Goal: Use online tool/utility: Utilize a website feature to perform a specific function

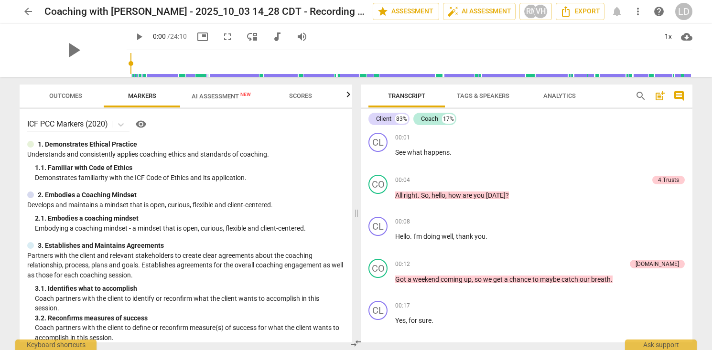
click at [277, 39] on span "audiotrack" at bounding box center [277, 36] width 11 height 11
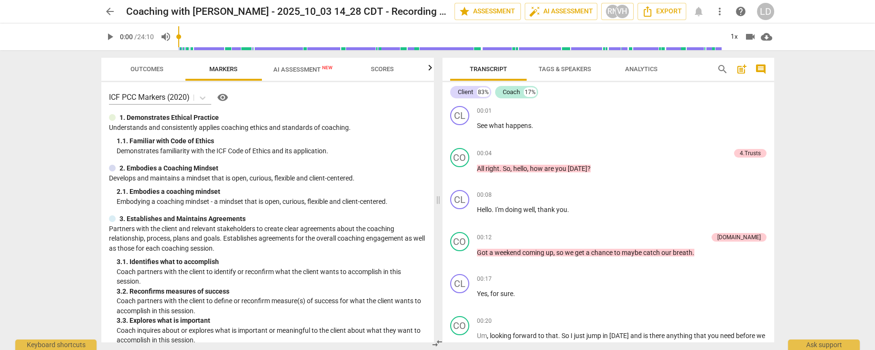
click at [108, 35] on span "play_arrow" at bounding box center [109, 36] width 11 height 11
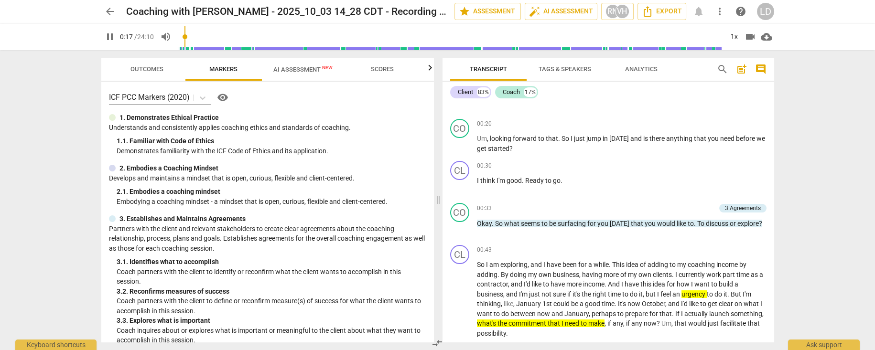
scroll to position [198, 0]
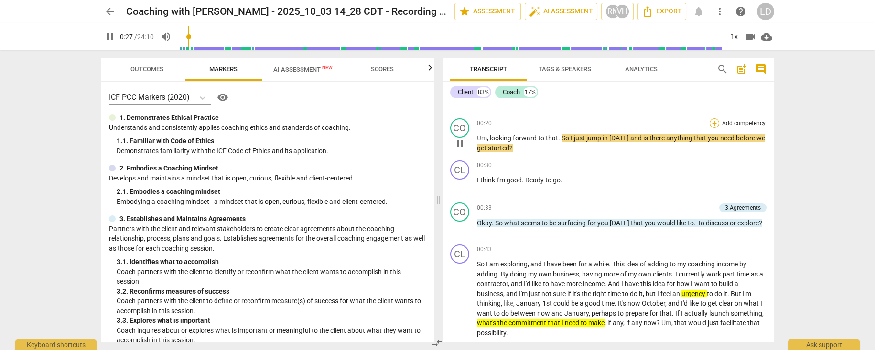
click at [712, 122] on div "+" at bounding box center [715, 124] width 10 height 10
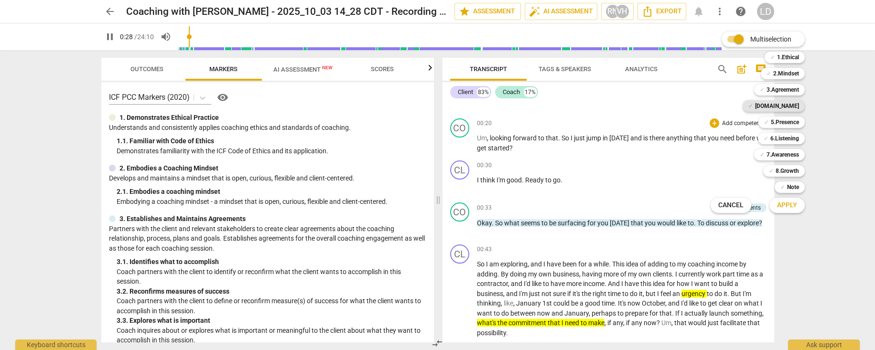
click at [712, 107] on b "[DOMAIN_NAME]" at bounding box center [777, 105] width 44 height 11
click at [712, 201] on span "Apply" at bounding box center [787, 206] width 20 height 10
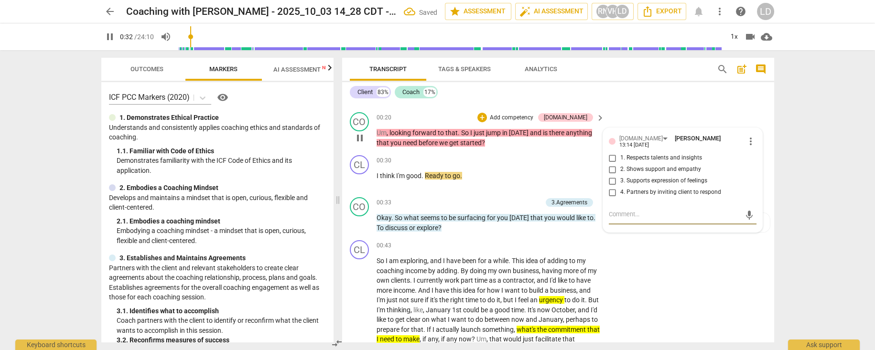
type input "33"
click at [610, 175] on input "2. Shows support and empathy" at bounding box center [612, 169] width 15 height 11
checkbox input "true"
click at [532, 181] on p "I think I'm good . Ready to go ." at bounding box center [489, 176] width 224 height 10
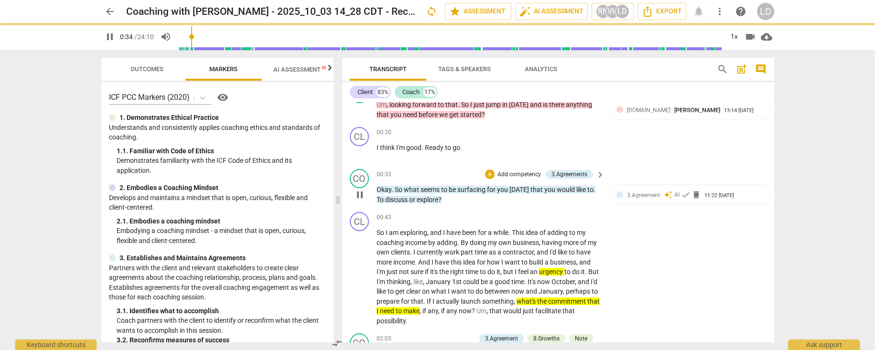
scroll to position [230, 0]
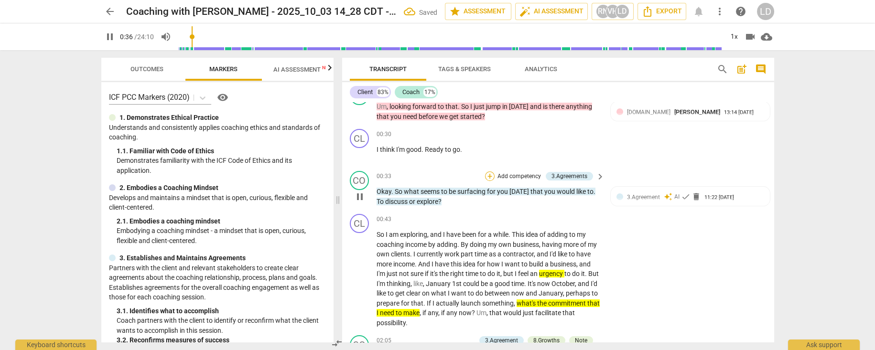
click at [490, 181] on div "+" at bounding box center [490, 177] width 10 height 10
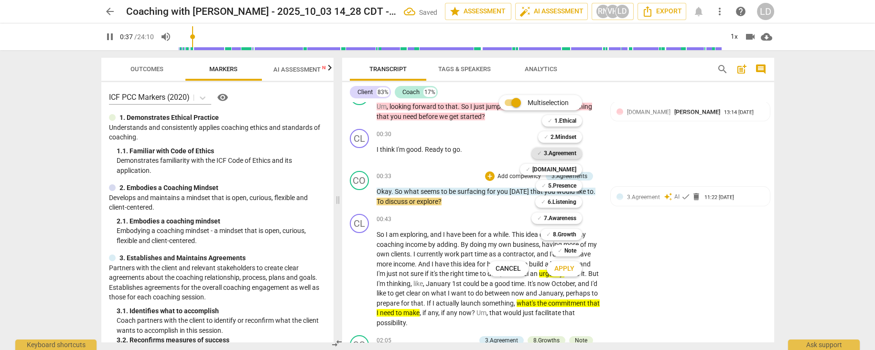
click at [573, 155] on b "3.Agreement" at bounding box center [560, 153] width 33 height 11
click at [570, 170] on b "[DOMAIN_NAME]" at bounding box center [555, 169] width 44 height 11
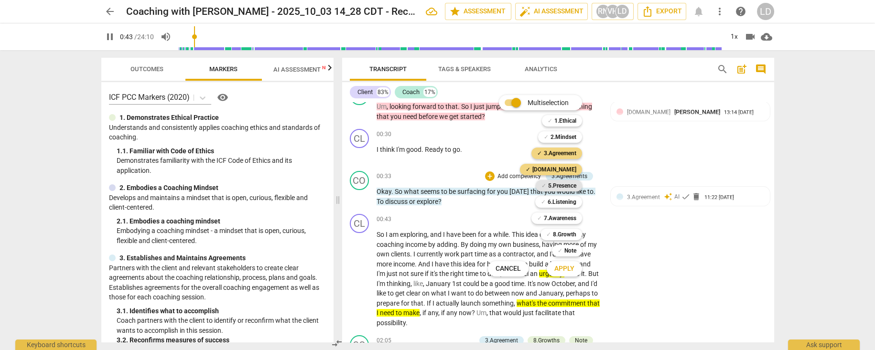
click at [573, 186] on b "5.Presence" at bounding box center [562, 185] width 28 height 11
click at [571, 252] on span "Apply" at bounding box center [565, 269] width 20 height 10
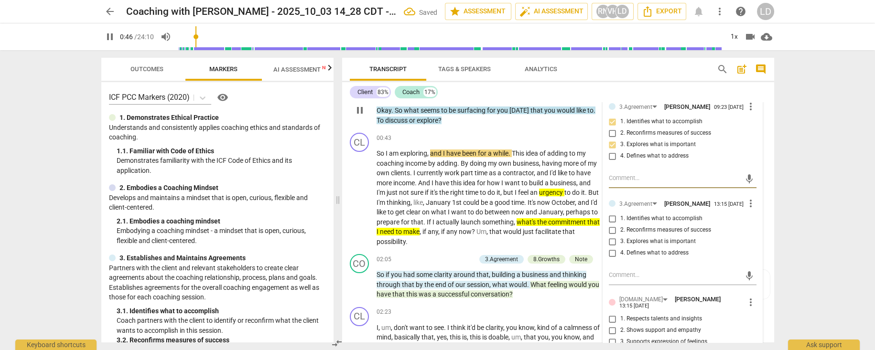
scroll to position [328, 0]
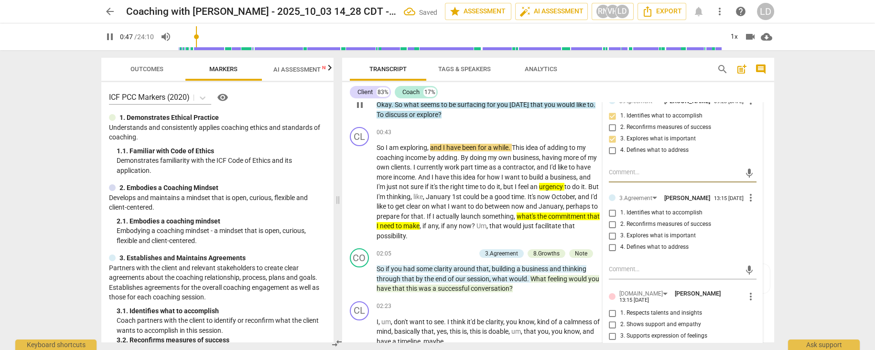
type input "47"
click at [612, 219] on input "1. Identifies what to accomplish" at bounding box center [612, 212] width 15 height 11
checkbox input "true"
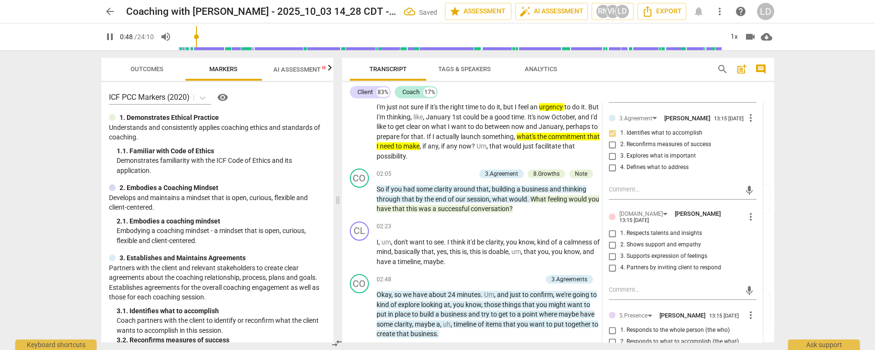
scroll to position [409, 0]
type input "50"
click at [609, 252] on input "3. Supports expression of feelings" at bounding box center [612, 255] width 15 height 11
checkbox input "true"
type input "51"
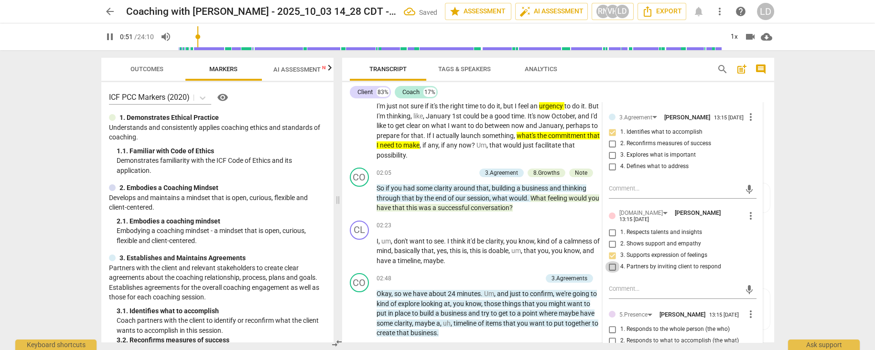
click at [611, 252] on input "4. Partners by inviting client to respond" at bounding box center [612, 266] width 15 height 11
checkbox input "true"
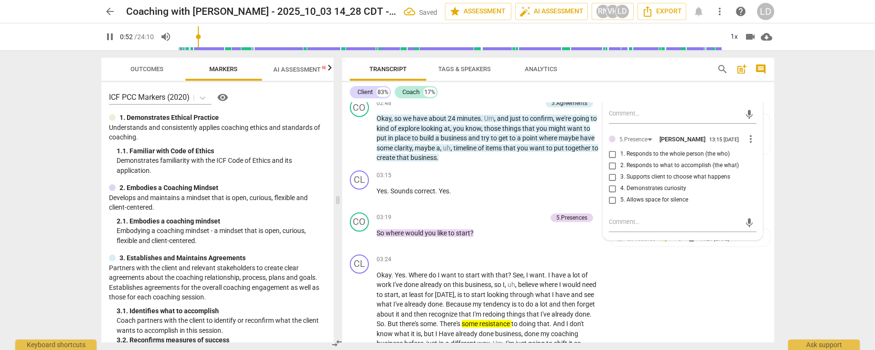
scroll to position [585, 0]
type input "54"
click at [611, 171] on input "2. Responds to what to accomplish (the what)" at bounding box center [612, 165] width 15 height 11
checkbox input "true"
type input "56"
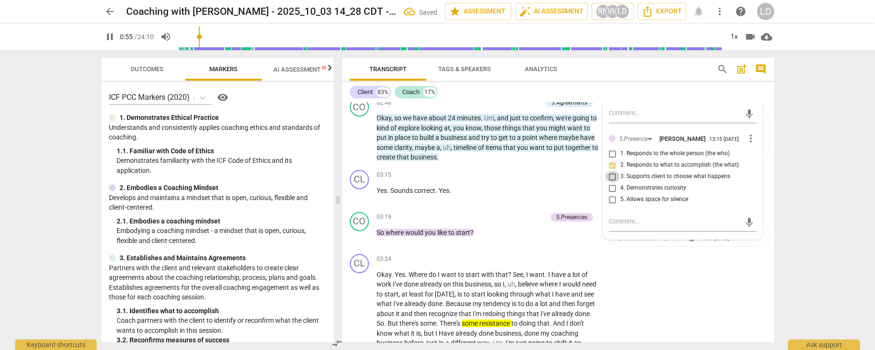
click at [609, 183] on input "3. Supports client to choose what happens" at bounding box center [612, 176] width 15 height 11
checkbox input "true"
type input "57"
click at [613, 194] on input "4. Demonstrates curiosity" at bounding box center [612, 188] width 15 height 11
checkbox input "true"
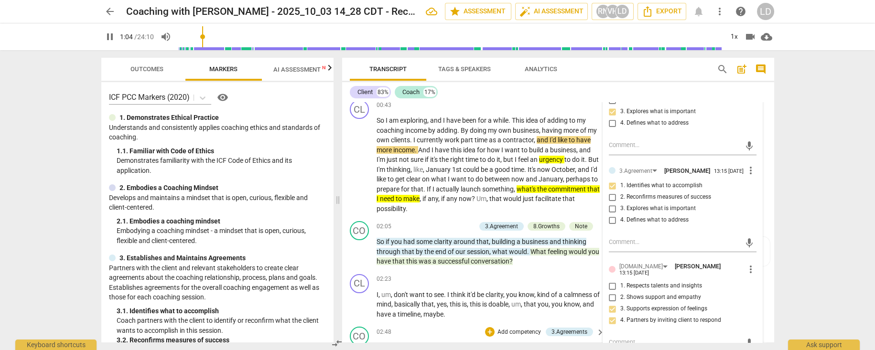
scroll to position [356, 0]
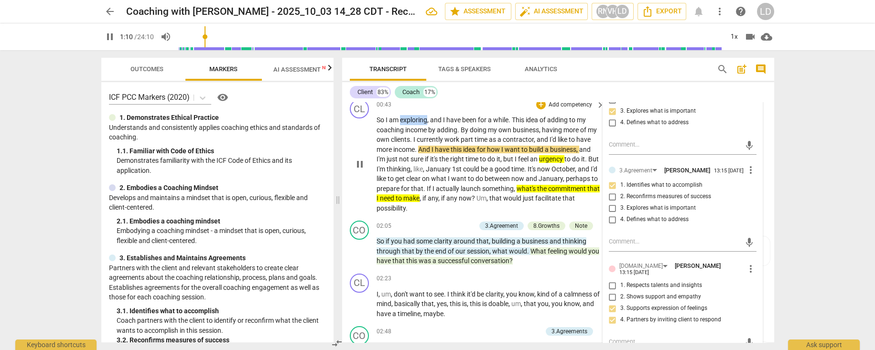
drag, startPoint x: 407, startPoint y: 125, endPoint x: 440, endPoint y: 128, distance: 33.1
click at [427, 124] on span "exploring" at bounding box center [413, 120] width 27 height 8
click at [462, 115] on icon "button" at bounding box center [462, 112] width 6 height 7
click at [503, 143] on span "contractor" at bounding box center [518, 140] width 31 height 8
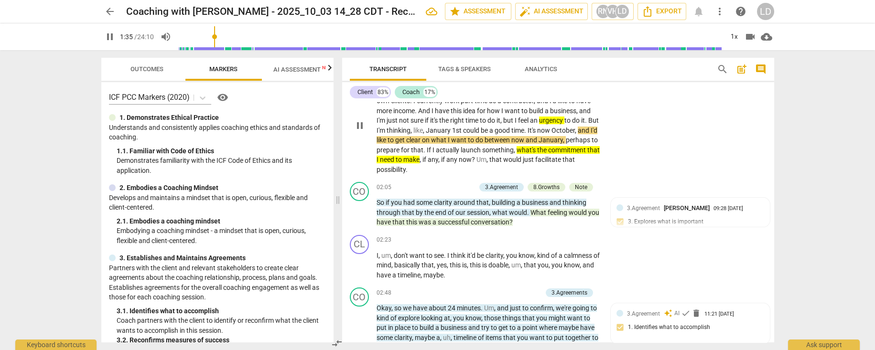
scroll to position [395, 0]
drag, startPoint x: 438, startPoint y: 145, endPoint x: 506, endPoint y: 149, distance: 68.4
click at [506, 149] on p "So I am exploring , and I have been for a while . This idea of adding to my coa…" at bounding box center [489, 125] width 224 height 98
click at [527, 138] on icon "button" at bounding box center [530, 135] width 10 height 11
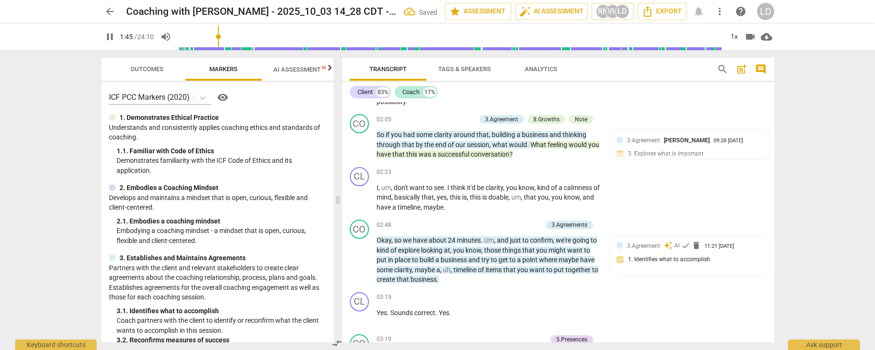
scroll to position [461, 0]
click at [450, 87] on span "actually" at bounding box center [448, 83] width 25 height 8
drag, startPoint x: 439, startPoint y: 127, endPoint x: 507, endPoint y: 131, distance: 68.0
click at [507, 108] on p "So I am exploring , and I have been for a while . This idea of adding to my coa…" at bounding box center [489, 59] width 224 height 98
click at [525, 122] on icon "button" at bounding box center [530, 118] width 10 height 11
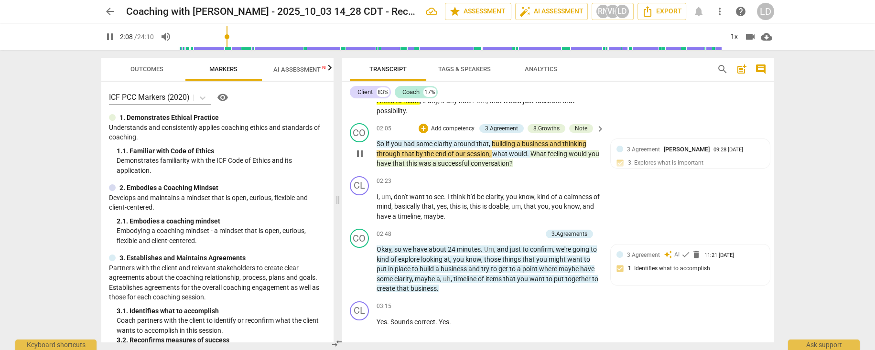
scroll to position [453, 0]
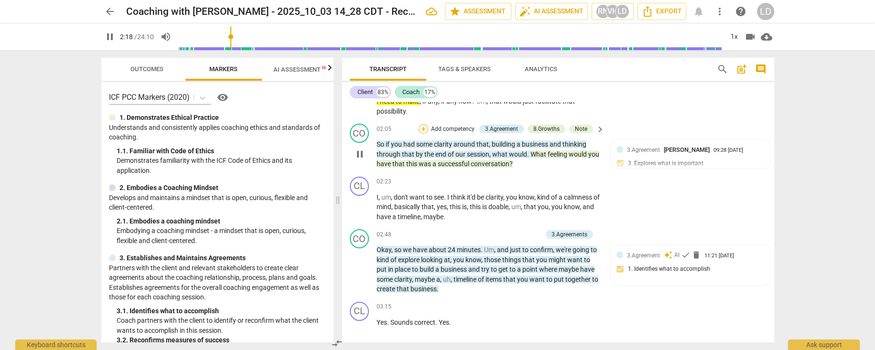
click at [422, 134] on div "+" at bounding box center [424, 129] width 10 height 10
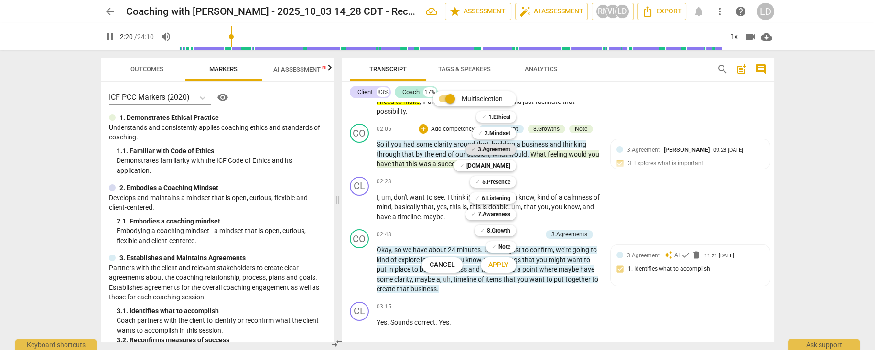
click at [511, 152] on b "3.Agreement" at bounding box center [494, 149] width 33 height 11
click at [508, 165] on b "[DOMAIN_NAME]" at bounding box center [489, 165] width 44 height 11
click at [495, 179] on b "5.Presence" at bounding box center [496, 181] width 28 height 11
click at [499, 194] on b "6.Listening" at bounding box center [496, 198] width 29 height 11
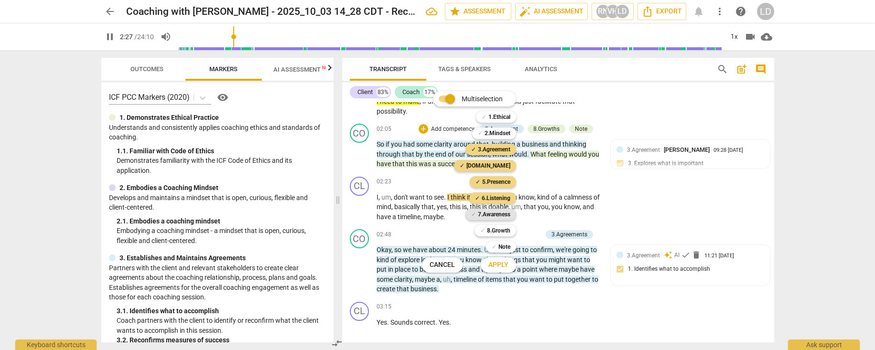
click at [508, 216] on b "7.Awareness" at bounding box center [494, 214] width 33 height 11
click at [506, 252] on span "Apply" at bounding box center [499, 266] width 20 height 10
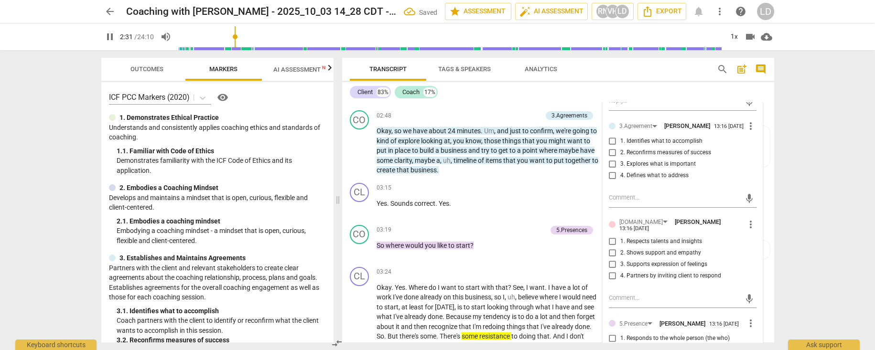
scroll to position [595, 0]
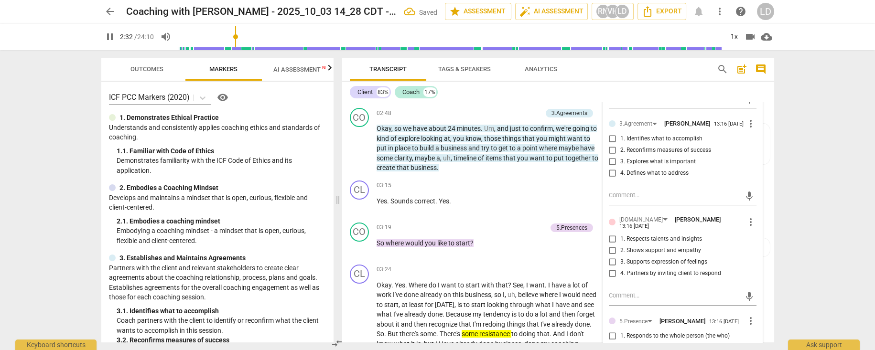
type input "153"
click at [612, 145] on input "1. Identifies what to accomplish" at bounding box center [612, 138] width 15 height 11
checkbox input "true"
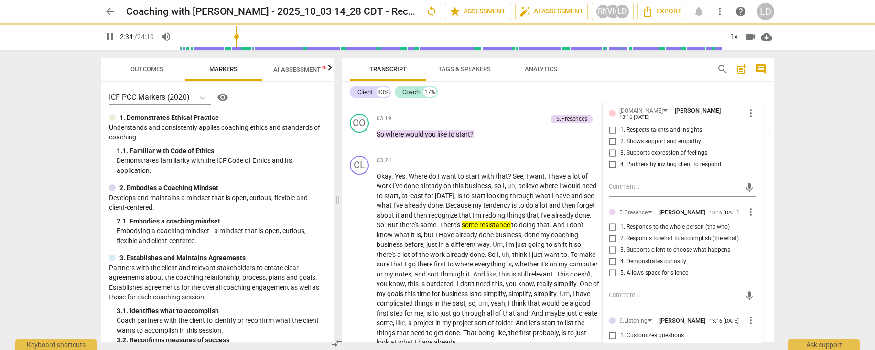
scroll to position [708, 0]
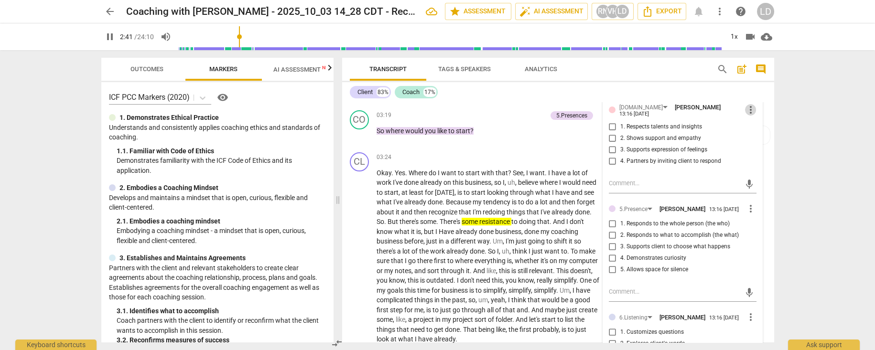
click at [712, 116] on span "more_vert" at bounding box center [750, 109] width 11 height 11
click at [712, 212] on li "Delete" at bounding box center [758, 213] width 33 height 18
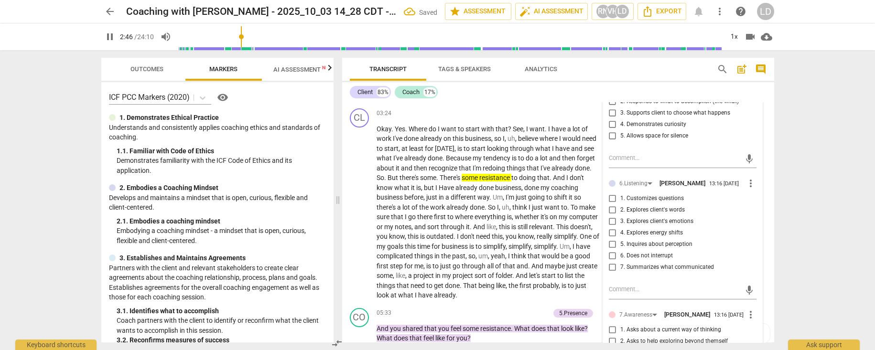
scroll to position [741, 0]
type input "170"
click at [610, 130] on input "4. Demonstrates curiosity" at bounding box center [612, 124] width 15 height 11
checkbox input "true"
click at [712, 80] on span "more_vert" at bounding box center [750, 74] width 11 height 11
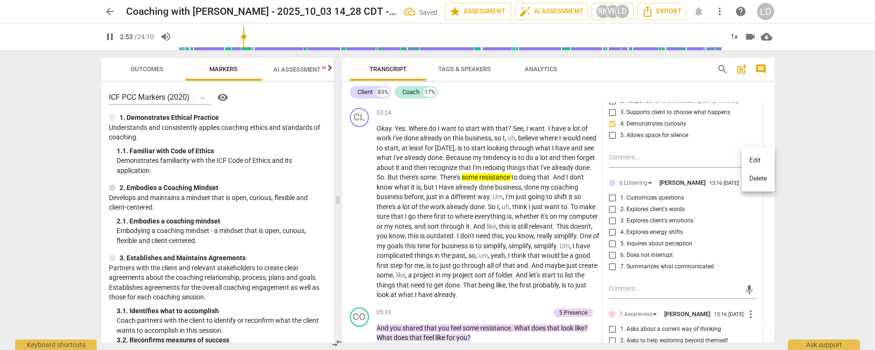
click at [655, 195] on div at bounding box center [437, 175] width 875 height 350
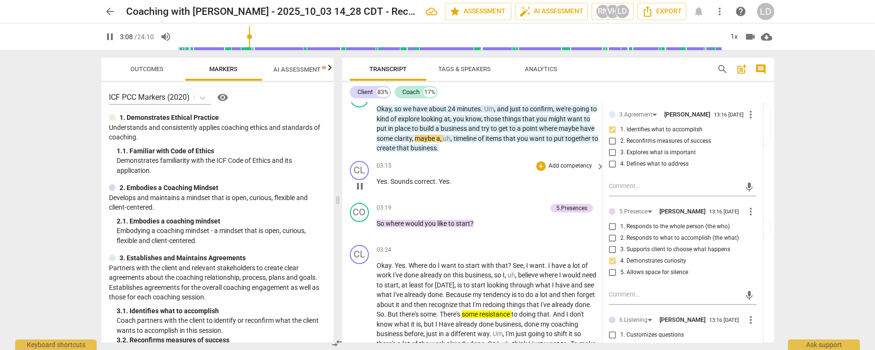
scroll to position [606, 0]
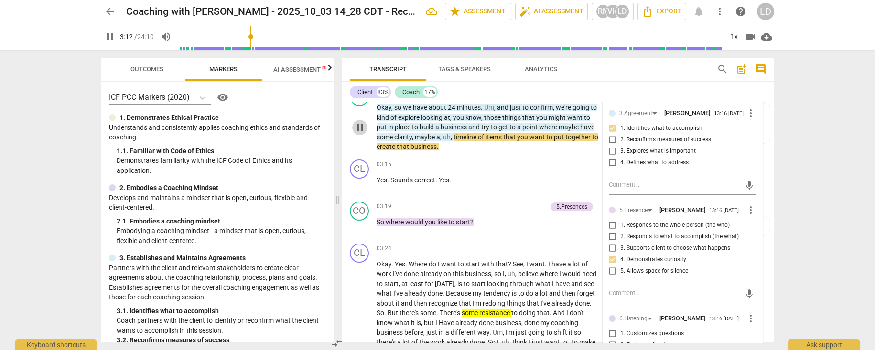
click at [358, 133] on span "pause" at bounding box center [359, 127] width 11 height 11
type input "193"
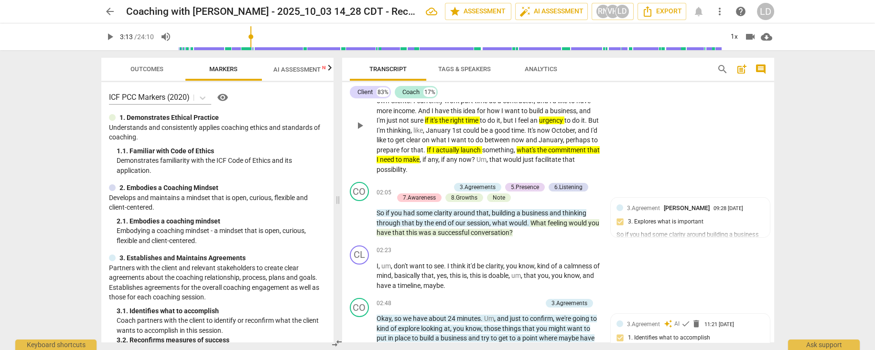
scroll to position [399, 0]
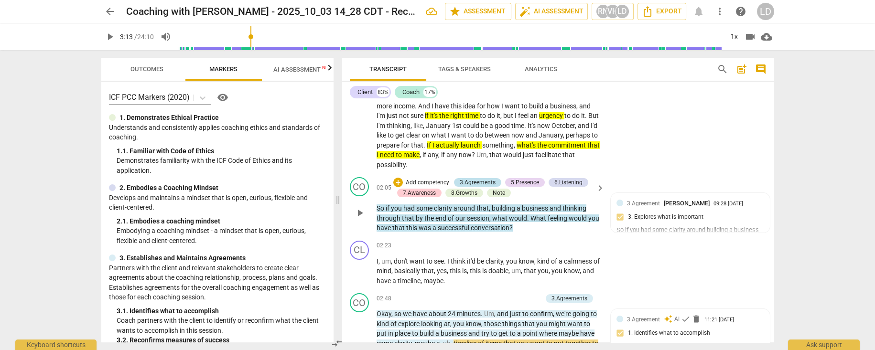
click at [481, 187] on div "3.Agreements" at bounding box center [478, 182] width 36 height 9
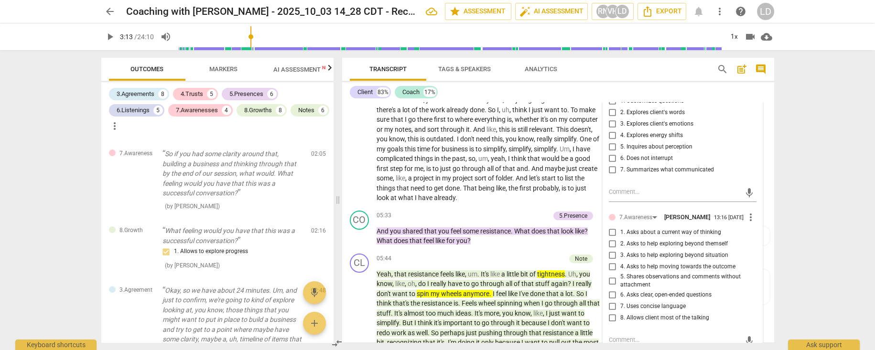
scroll to position [841, 0]
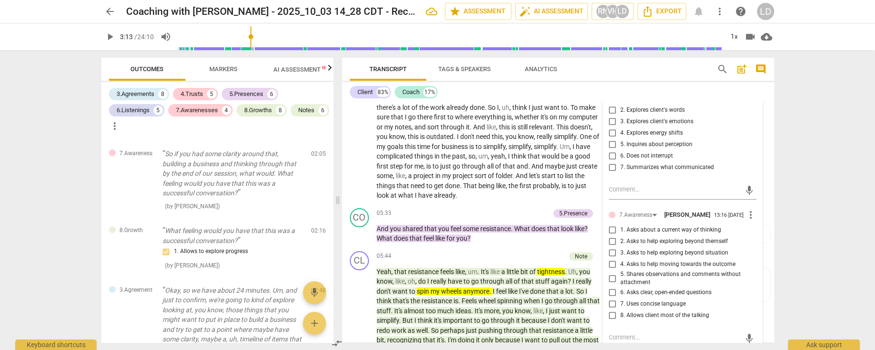
click at [611, 105] on input "1. Customizes questions" at bounding box center [612, 98] width 15 height 11
checkbox input "true"
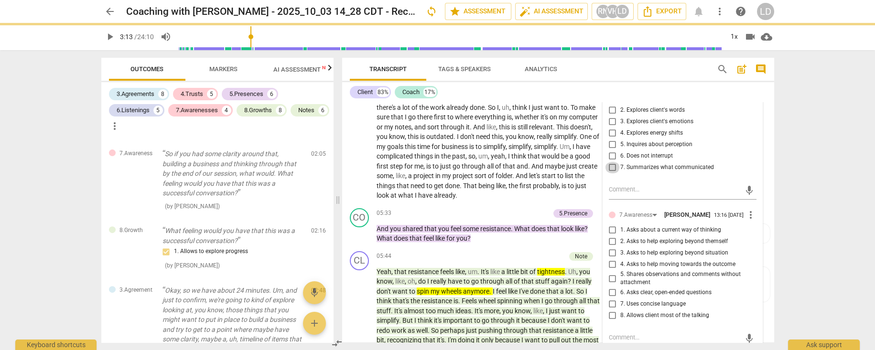
click at [608, 174] on input "7. Summarizes what communicated" at bounding box center [612, 167] width 15 height 11
checkbox input "true"
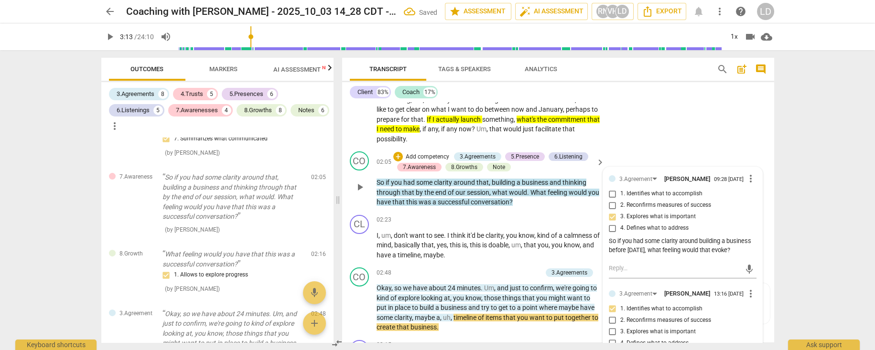
scroll to position [425, 0]
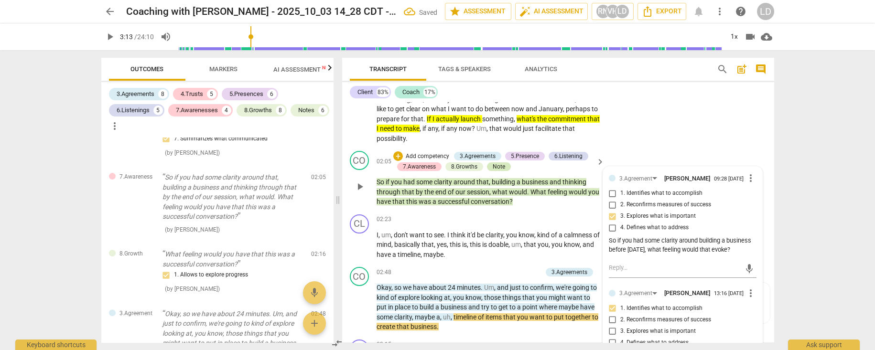
click at [496, 171] on div "Note" at bounding box center [499, 167] width 12 height 9
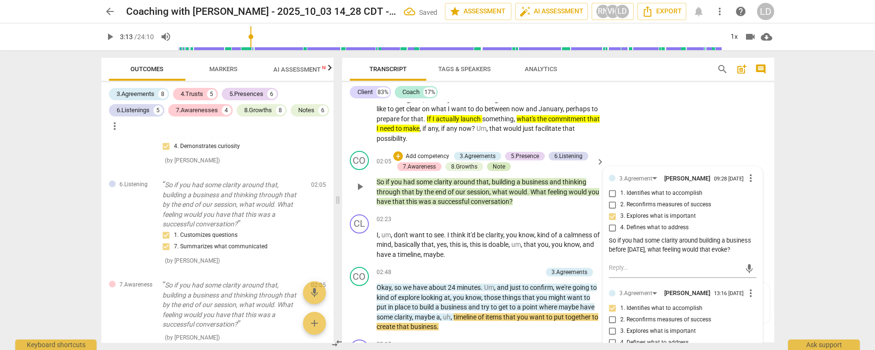
scroll to position [1037, 0]
click at [402, 161] on div "+" at bounding box center [398, 157] width 10 height 10
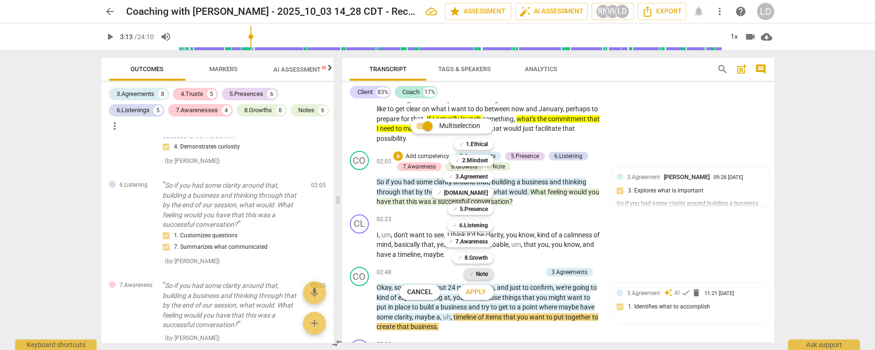
click at [474, 252] on span "✓" at bounding box center [471, 274] width 5 height 11
click at [486, 252] on span "Apply" at bounding box center [476, 293] width 20 height 10
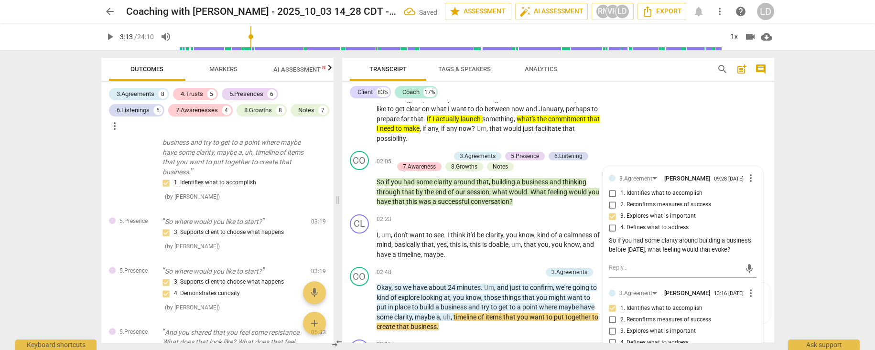
scroll to position [1601, 0]
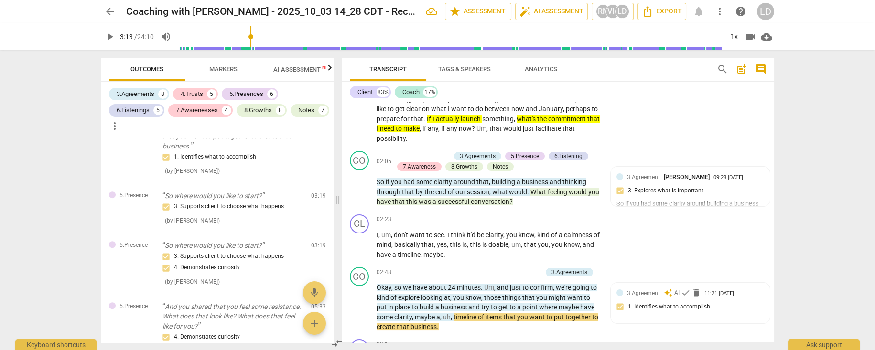
type textarea "C"
type textarea "CP"
type textarea "CP:"
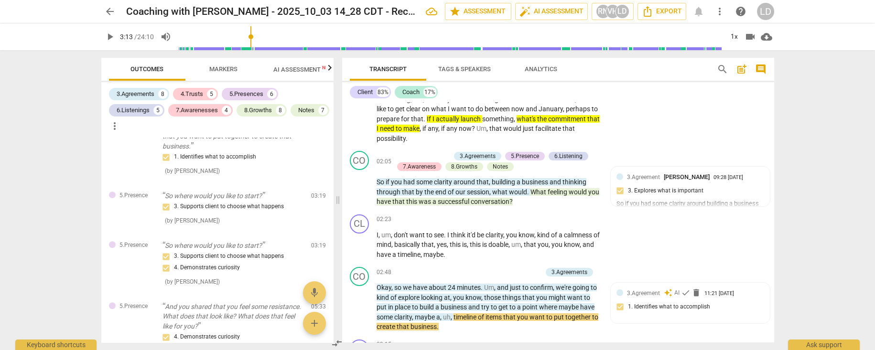
type textarea "CP:"
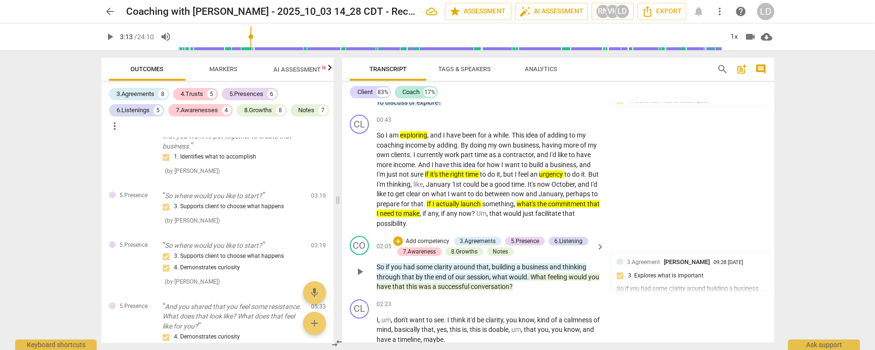
scroll to position [339, 0]
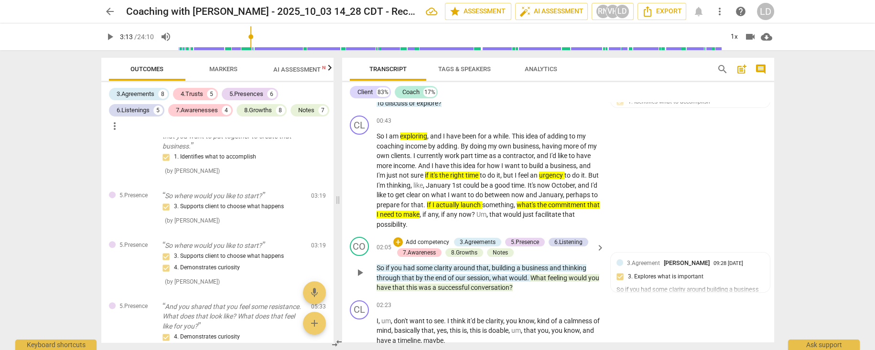
type textarea "CP: Y"
type textarea "CP: Yo"
type textarea "CP: You"
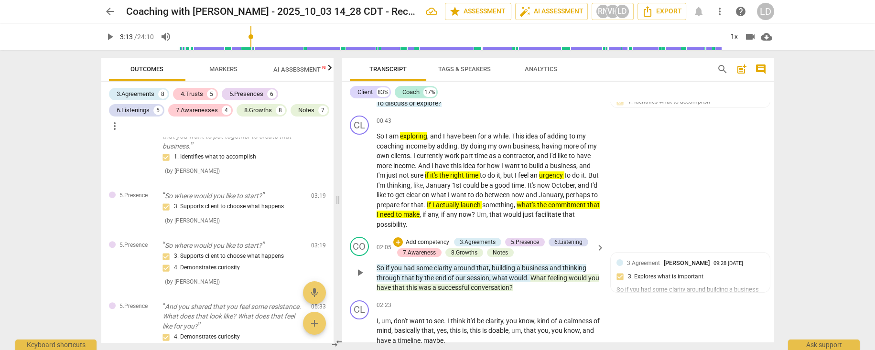
type textarea "CP: You"
type textarea "CP: You s"
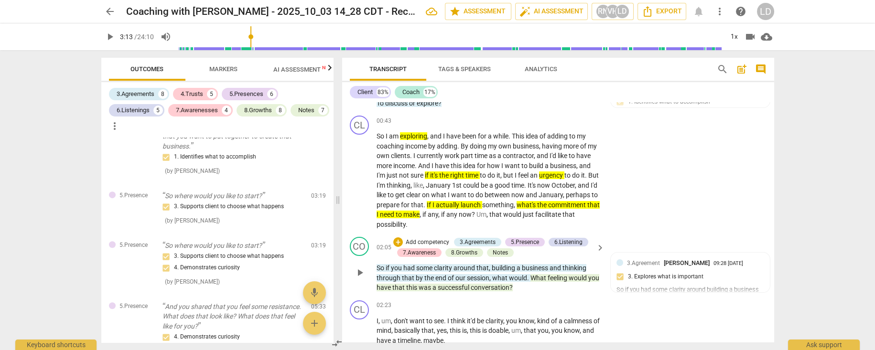
type textarea "CP: You sh"
type textarea "CP: You sha"
type textarea "CP: You shar"
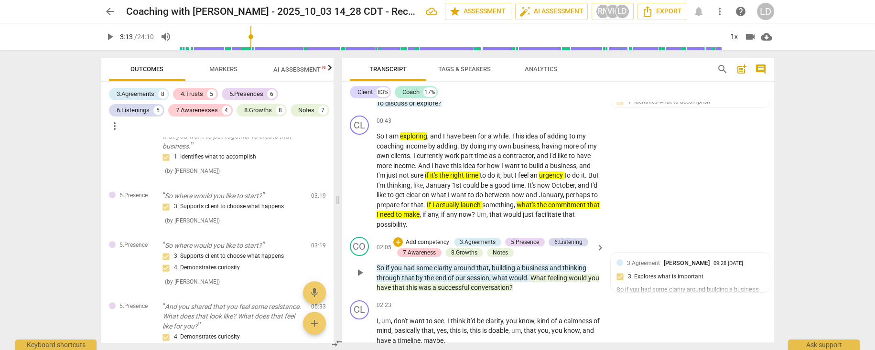
type textarea "CP: You shar"
type textarea "CP: You share"
type textarea "CP: You shared"
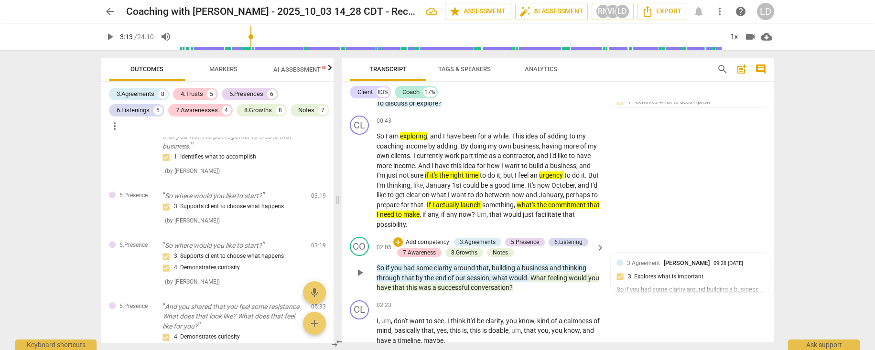
type textarea "CP: You shared"
type textarea "CP: You shared e"
type textarea "CP: You shared ep"
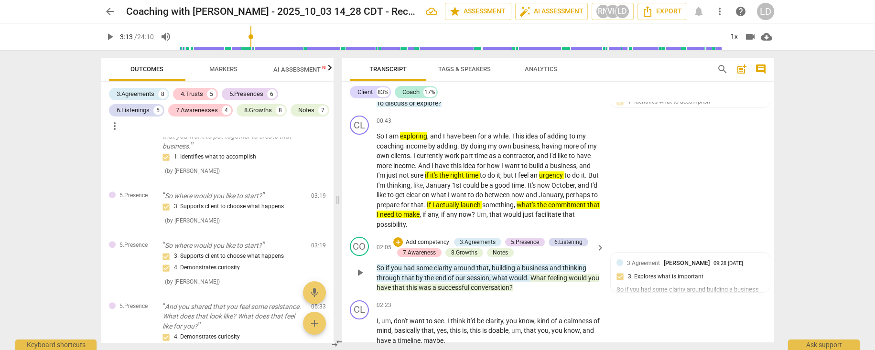
type textarea "CP: You shared ep"
type textarea "CP: You shared epl"
type textarea "CP: You shared eplo"
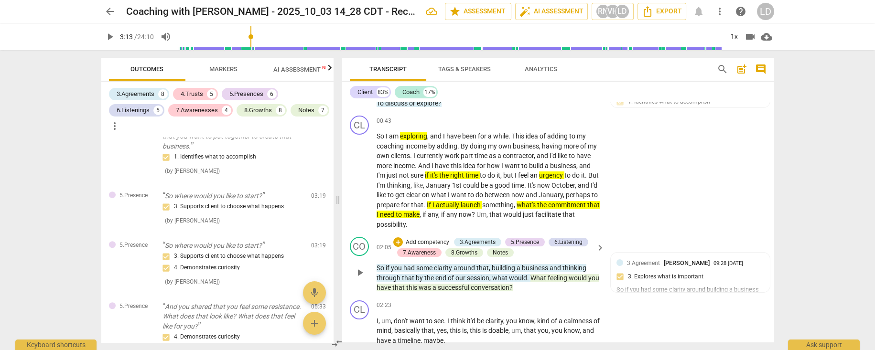
type textarea "CP: You shared eplor"
type textarea "CP: You shared eplori"
type textarea "CP: You shared eplorin"
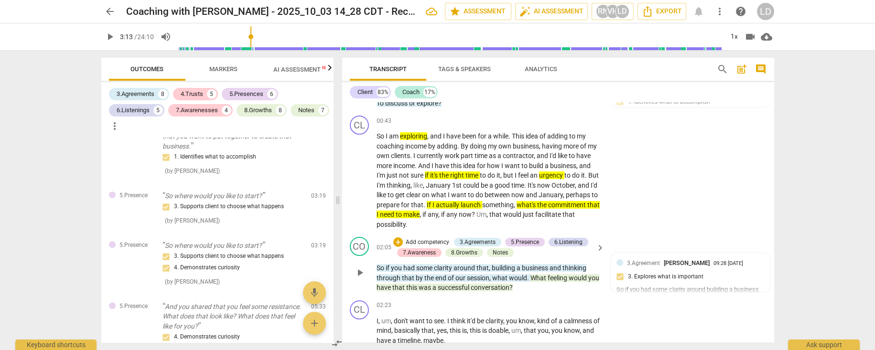
type textarea "CP: You shared eplorin"
type textarea "CP: You shared eploring"
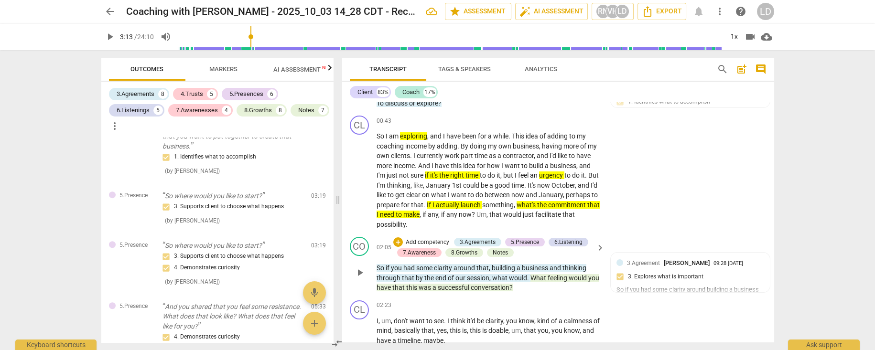
type textarea "CP: You shared eploring t"
type textarea "CP: You shared eploring ti"
type textarea "CP: You shared eploring [PERSON_NAME]"
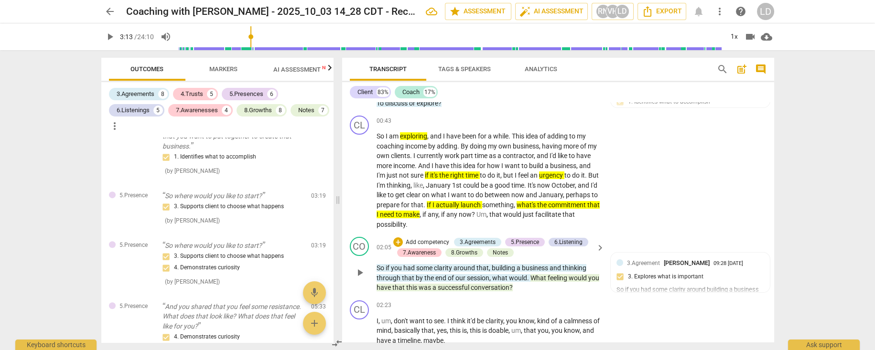
type textarea "CP: You shared eploring [PERSON_NAME]"
type textarea "CP: You shared eploring time"
type textarea "CP: You shared eploring timei"
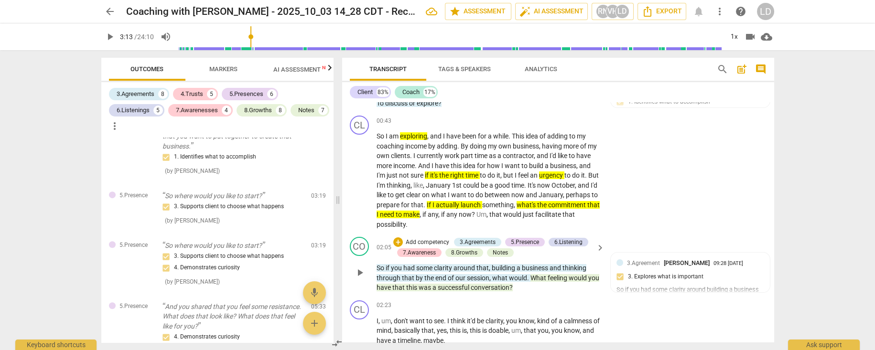
type textarea "CP: You shared eploring timein"
type textarea "CP: You shared eploring timeing"
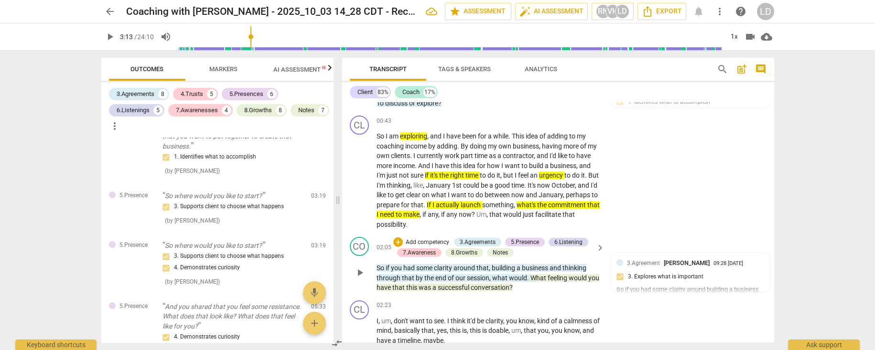
type textarea "CP: You shared eploring timeing"
type textarea "CP: You shared eploring timeing a"
type textarea "CP: You shared eploring timeing an"
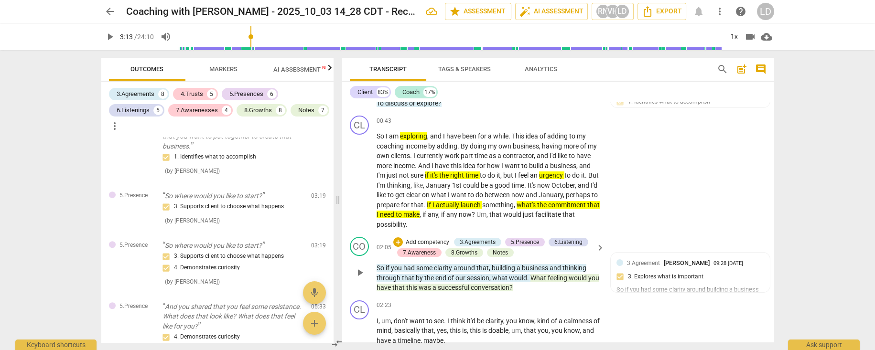
type textarea "CP: You shared eploring timeing and"
type textarea "CP: You shared eploring timeing and c"
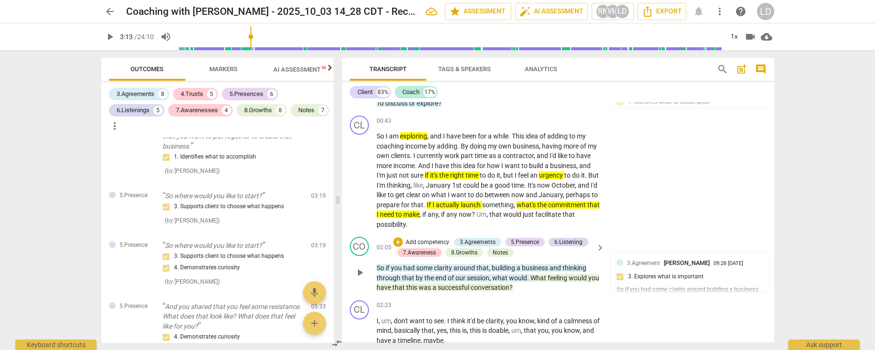
type textarea "CP: You shared eploring timeing and c"
type textarea "CP: You shared eploring timeing and co"
type textarea "CP: You shared eploring timeing and com"
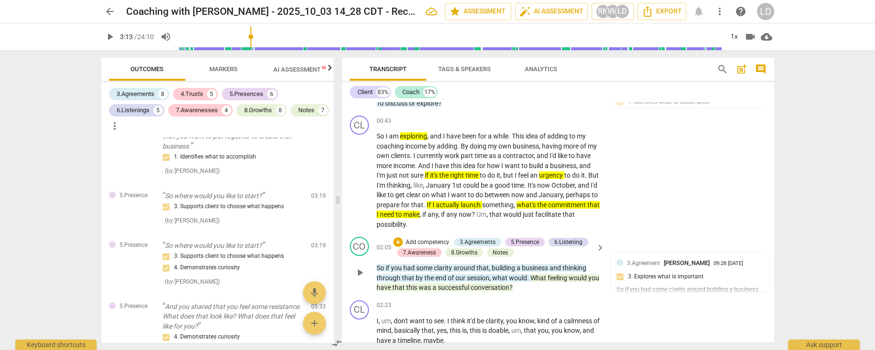
type textarea "CP: You shared eploring timeing and comm"
type textarea "CP: You shared eploring timeing and commi"
type textarea "CP: You shared eploring timeing and commit"
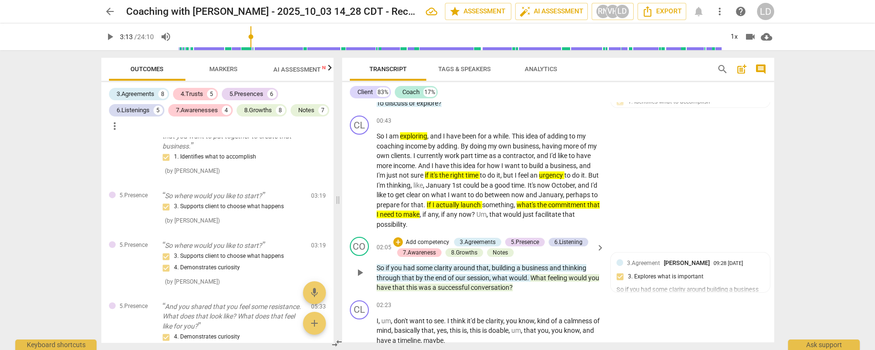
type textarea "CP: You shared eploring timeing and commit"
type textarea "CP: You shared eploring timeing and commitm"
type textarea "CP: You shared eploring timeing and commitme"
type textarea "CP: You shared eploring timeing and commitmen"
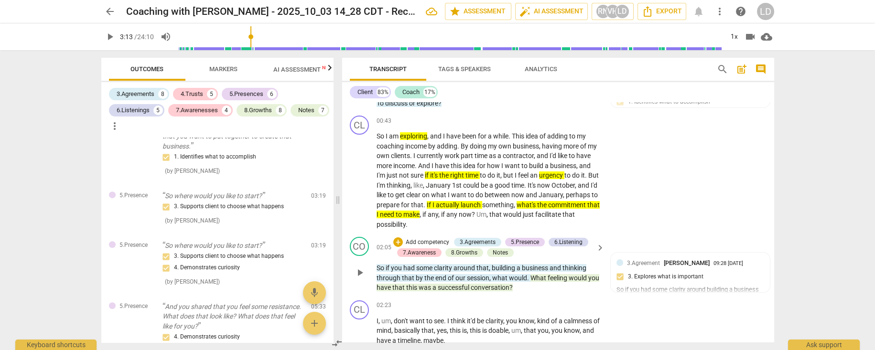
type textarea "CP: You shared eploring timeing and commitment"
type textarea "CP: You shared eploring timeing and commitments"
type textarea "CP: You shared eploring timeing and commitments,"
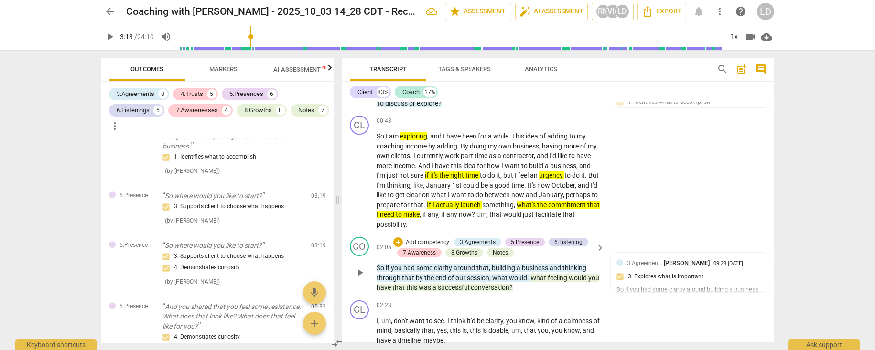
type textarea "CP: You shared eploring timeing and commitments,"
type textarea "CP: You shared exploring timeing and commitments,"
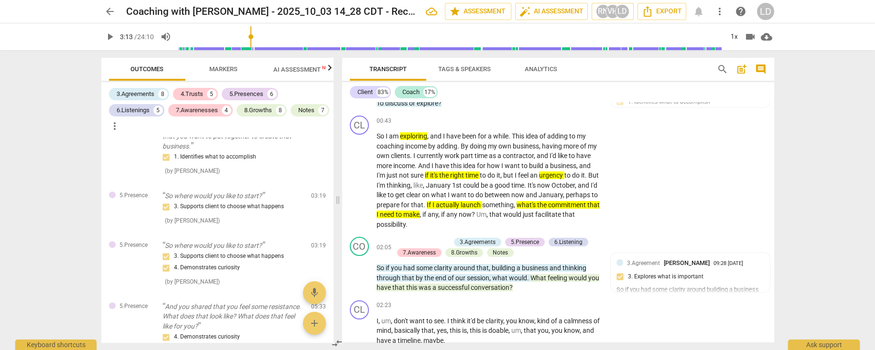
type textarea "CP: You shared exploring timeing and commitments,"
type textarea "CP: You shared exploring timing and commitments,"
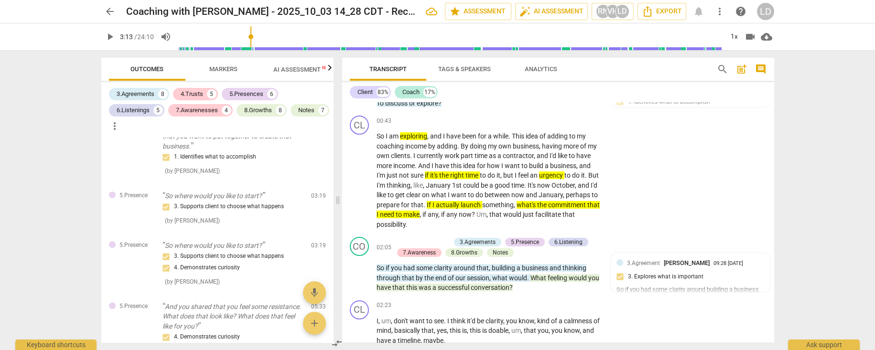
type textarea "CP: You shared exploring timing and commitments,"
type textarea "CP: You shared exploring timing and commitments"
type textarea "CP: You shared exploring timing and commitment"
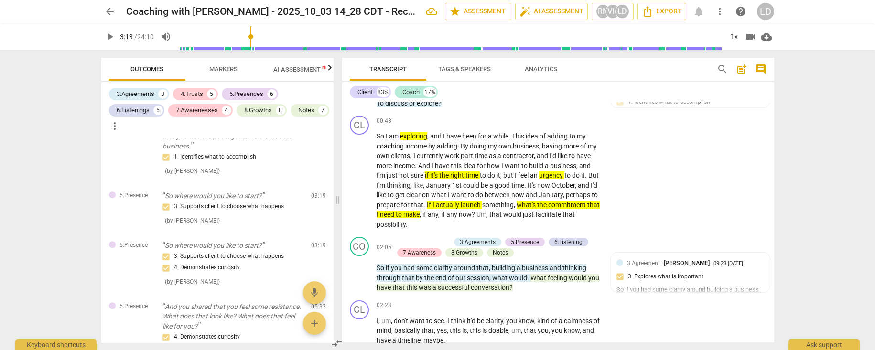
type textarea "CP: You shared exploring timing and commitment"
type textarea "CP: You shared exploring timing and commitment,"
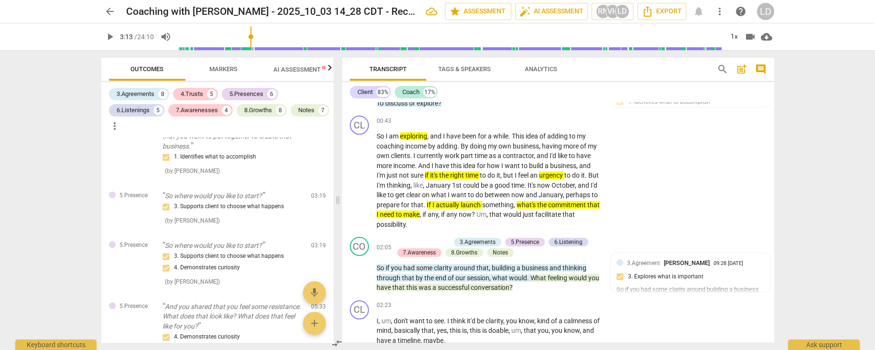
type textarea "CP: You shared exploring timing and commitment, w"
type textarea "CP: You shared exploring timing and commitment, wh"
type textarea "CP: You shared exploring timing and commitment, wha"
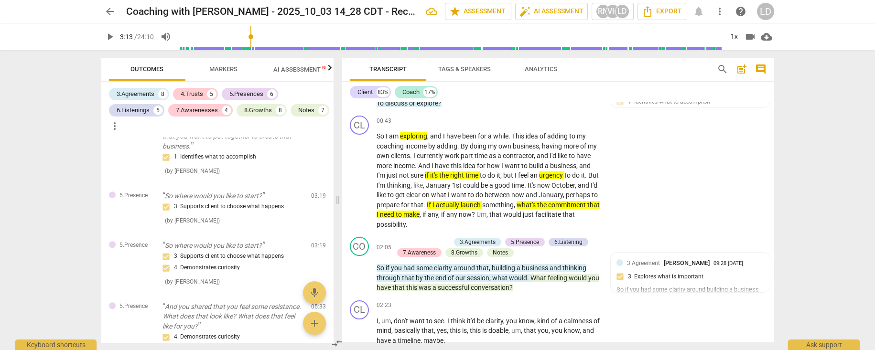
type textarea "CP: You shared exploring timing and commitment, wha"
type textarea "CP: You shared exploring timing and commitment, what"
type textarea "CP: You shared exploring timing and commitment, what i"
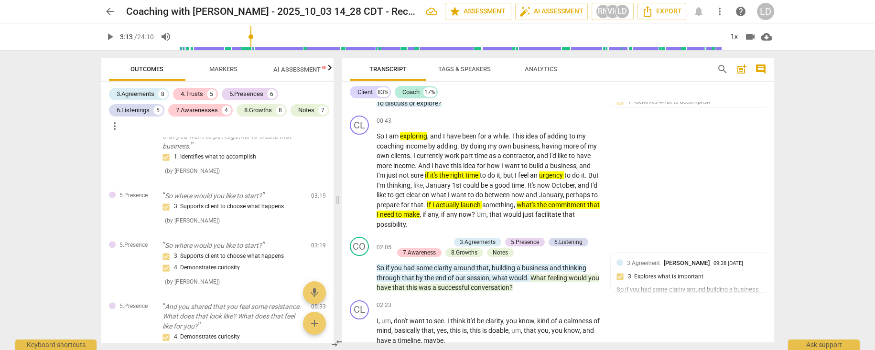
type textarea "CP: You shared exploring timing and commitment, what is"
type textarea "CP: You shared exploring timing and commitment, what is m"
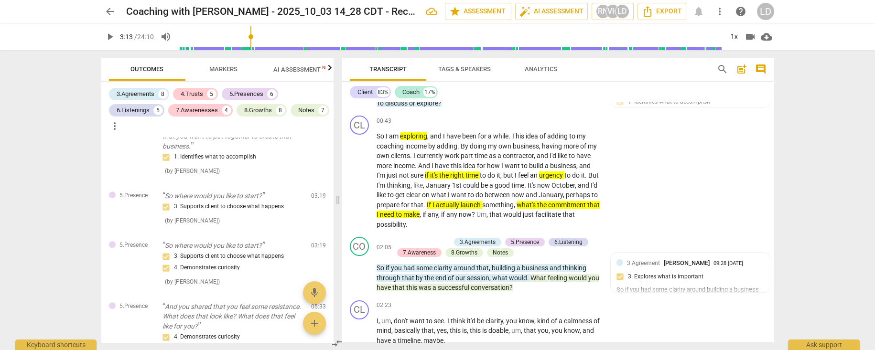
type textarea "CP: You shared exploring timing and commitment, what is m"
type textarea "CP: You shared exploring timing and commitment, what is mo"
type textarea "CP: You shared exploring timing and commitment, what is [DEMOGRAPHIC_DATA]"
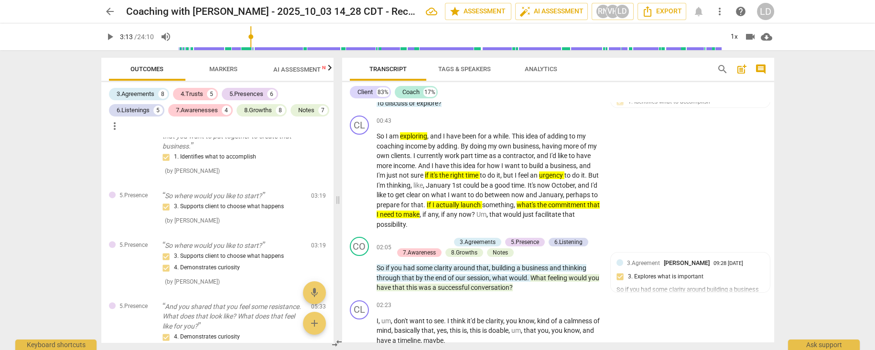
type textarea "CP: You shared exploring timing and commitment, what is most"
type textarea "CP: You shared exploring timing and commitment, what is most i"
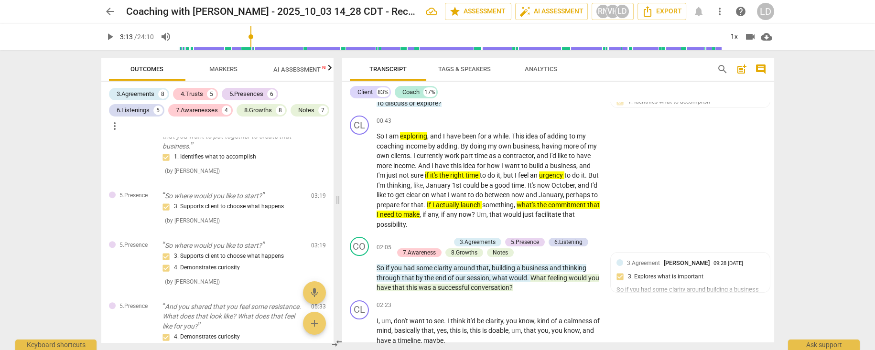
type textarea "CP: You shared exploring timing and commitment, what is most i"
type textarea "CP: You shared exploring timing and commitment, what is most im"
type textarea "CP: You shared exploring timing and commitment, what is most imp"
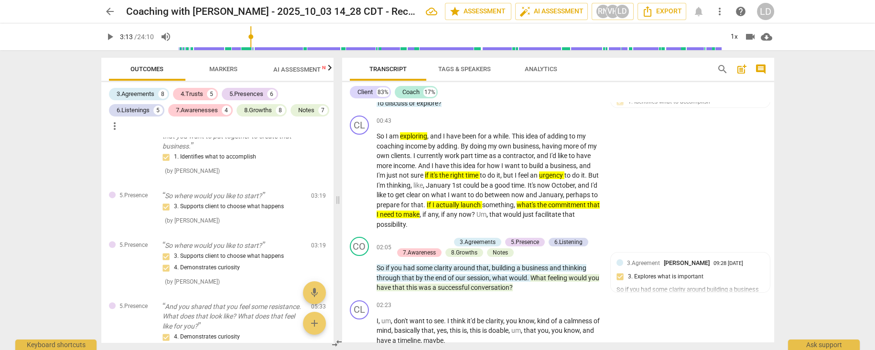
type textarea "CP: You shared exploring timing and commitment, what is most impo"
type textarea "CP: You shared exploring timing and commitment, what is most impor"
type textarea "CP: You shared exploring timing and commitment, what is most import"
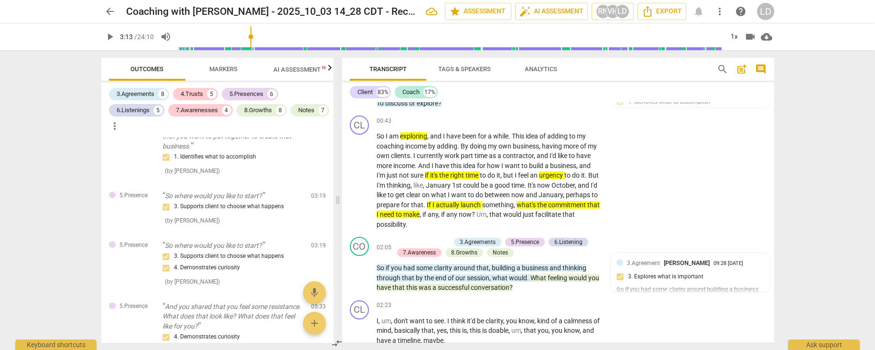
type textarea "CP: You shared exploring timing and commitment, what is most import"
type textarea "CP: You shared exploring timing and commitment, what is most importa"
type textarea "CP: You shared exploring timing and commitment, what is most importan"
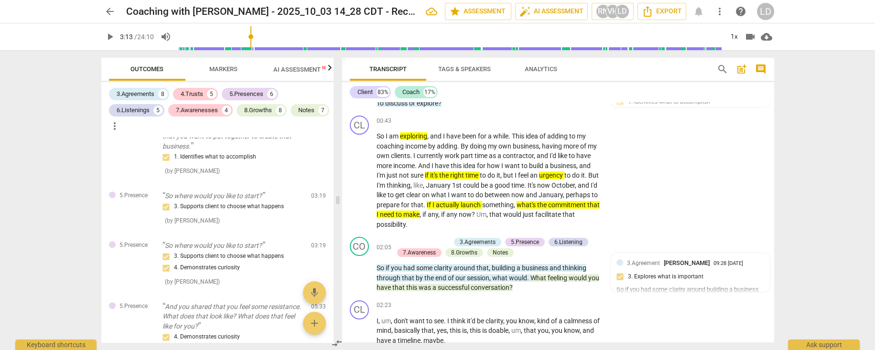
type textarea "CP: You shared exploring timing and commitment, what is most important"
type textarea "CP: You shared exploring timing and commitment, what is most important b"
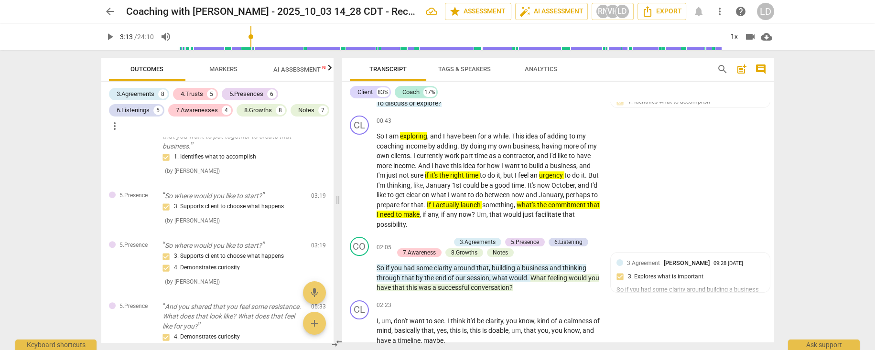
type textarea "CP: You shared exploring timing and commitment, what is most important b"
type textarea "CP: You shared exploring timing and commitment, what is most important ba"
type textarea "CP: You shared exploring timing and commitment, what is most important bas"
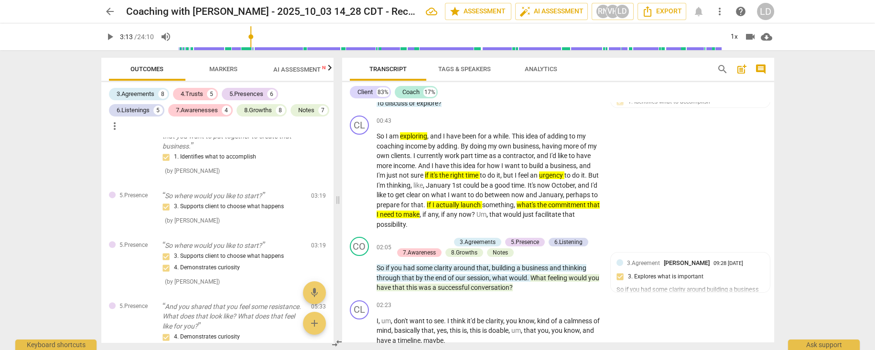
type textarea "CP: You shared exploring timing and commitment, what is most important base"
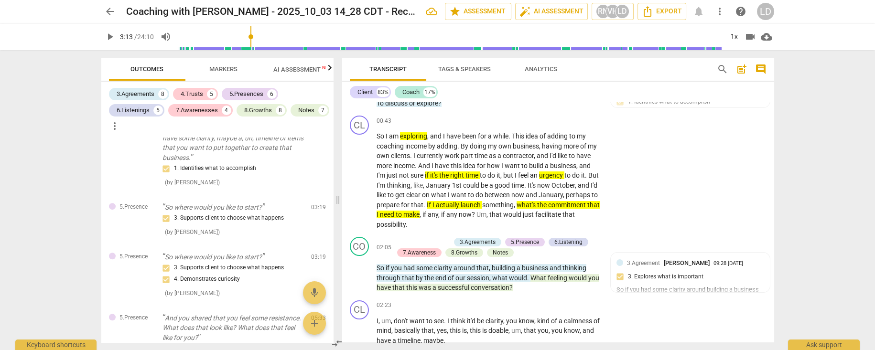
type textarea "CP: You shared exploring timing and commitment, what is most important based"
type textarea "CP: You shared exploring timing and commitment, what is most important based o"
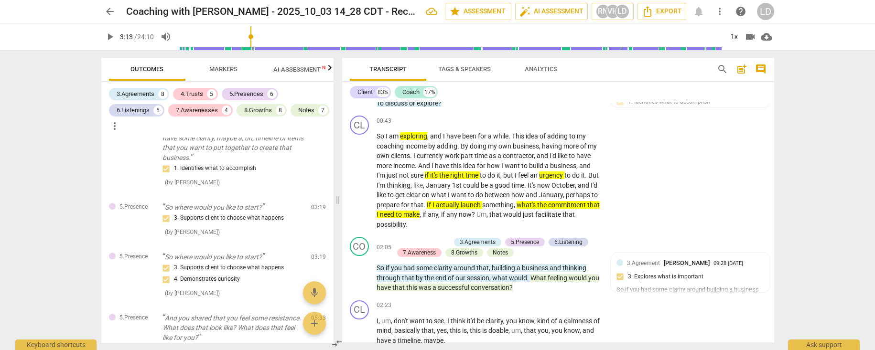
type textarea "CP: You shared exploring timing and commitment, what is most important based o"
type textarea "CP: You shared exploring timing and commitment, what is most important based on"
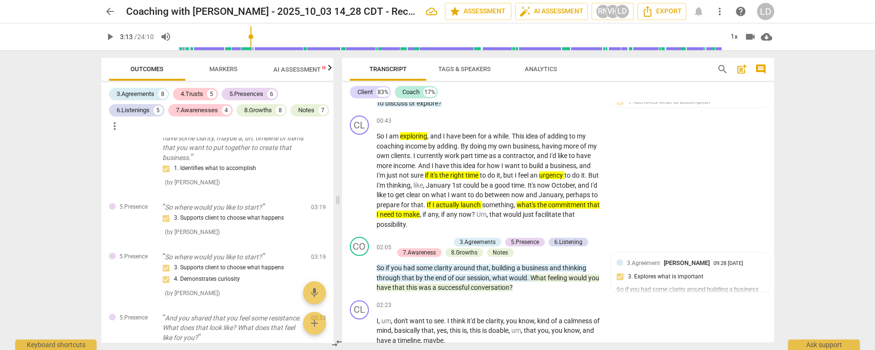
type textarea "CP: You shared exploring timing and commitment, what is most important based on…"
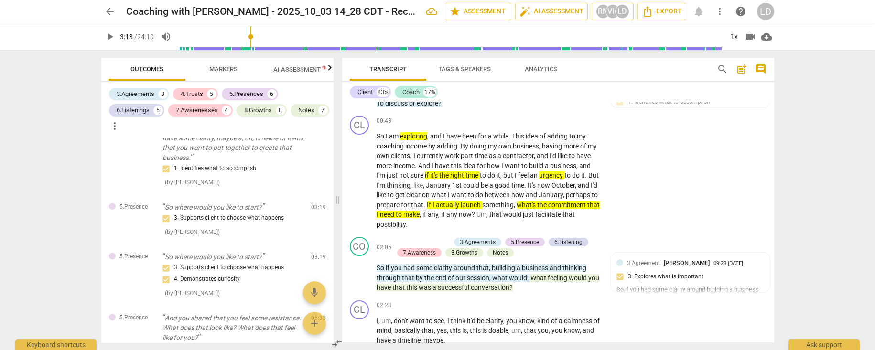
type textarea "CP: You shared exploring timing and commitment, what is most important based on…"
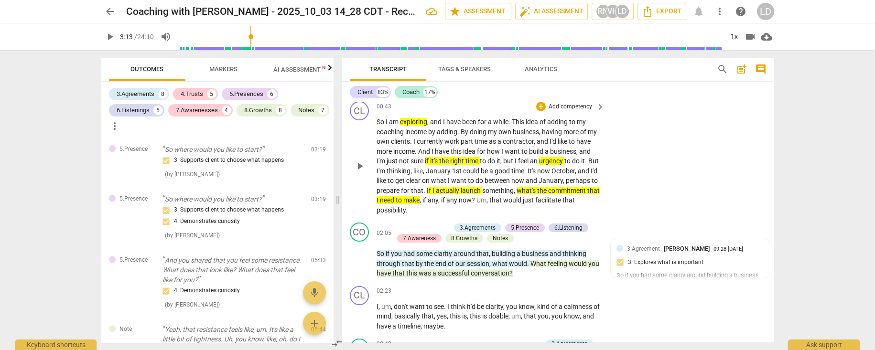
scroll to position [354, 0]
drag, startPoint x: 504, startPoint y: 213, endPoint x: 586, endPoint y: 217, distance: 81.4
click at [586, 215] on p "So I am exploring , and I have been for a while . This idea of adding to my coa…" at bounding box center [489, 166] width 224 height 98
click at [601, 204] on icon "button" at bounding box center [604, 200] width 10 height 11
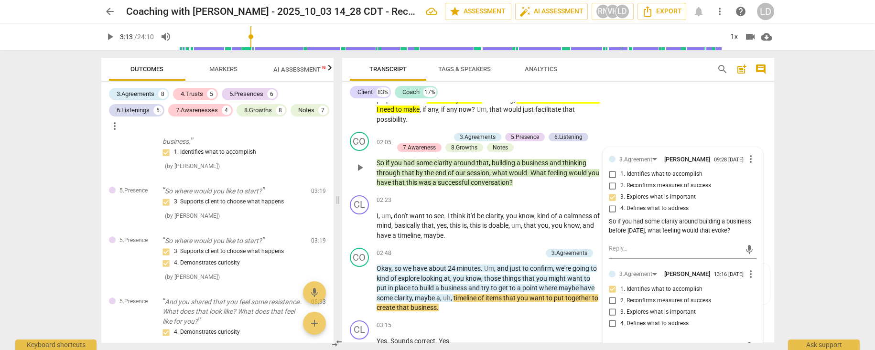
scroll to position [1616, 0]
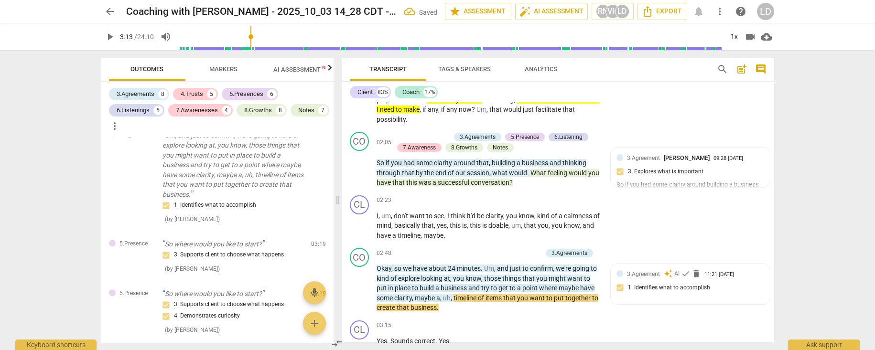
scroll to position [1628, 0]
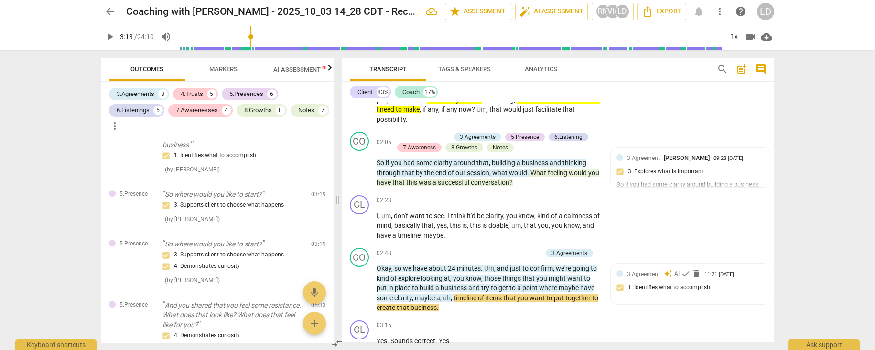
scroll to position [1664, 0]
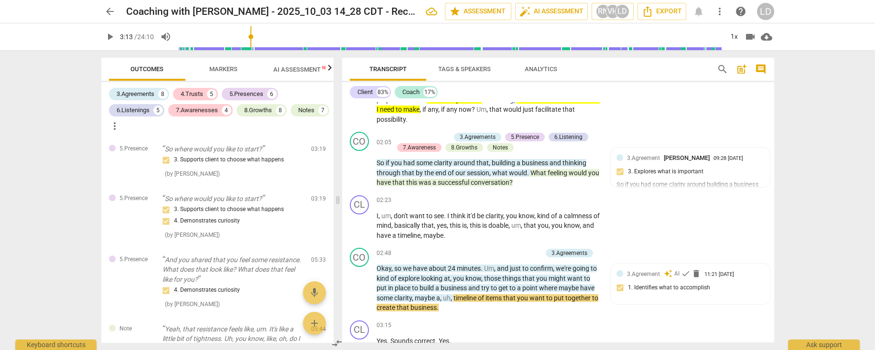
scroll to position [56, 0]
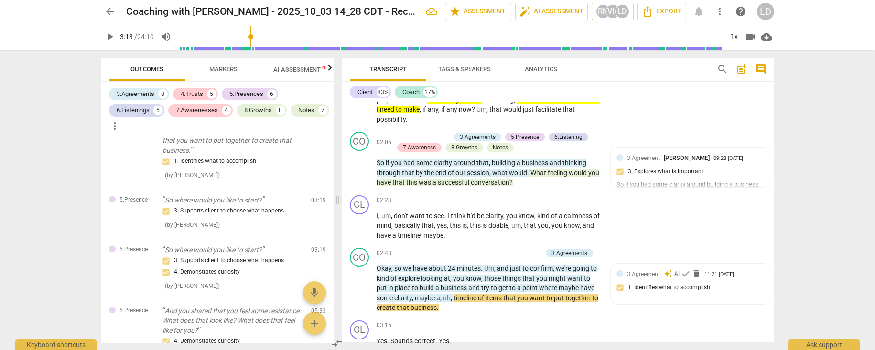
drag, startPoint x: 208, startPoint y: 257, endPoint x: 188, endPoint y: 293, distance: 41.3
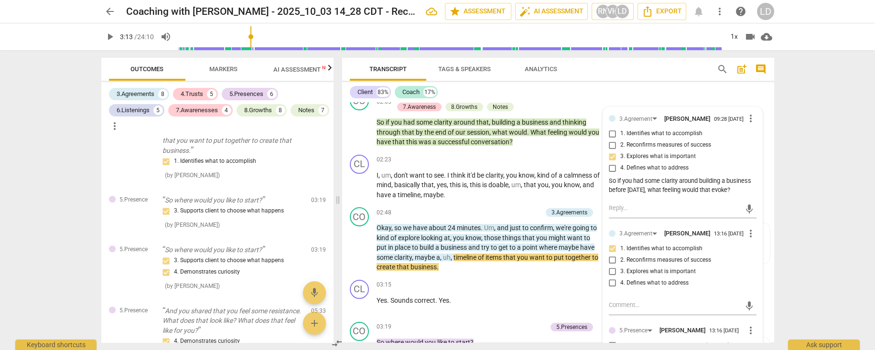
scroll to position [488, 0]
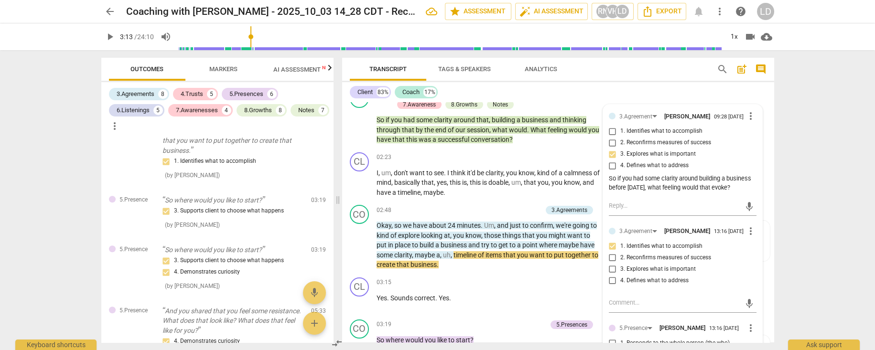
click at [214, 65] on span "Markers" at bounding box center [223, 68] width 28 height 7
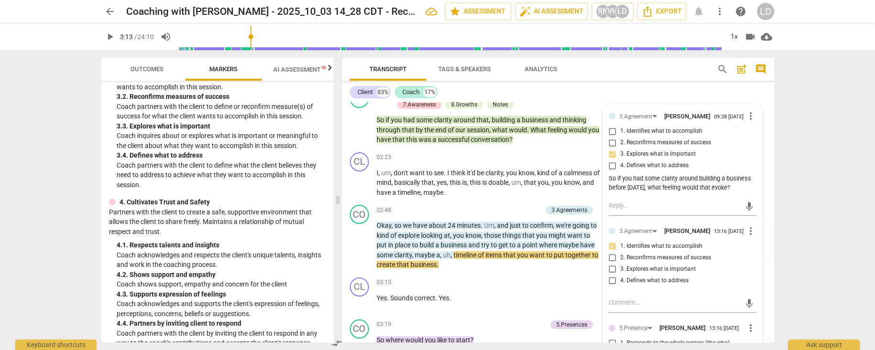
scroll to position [246, 0]
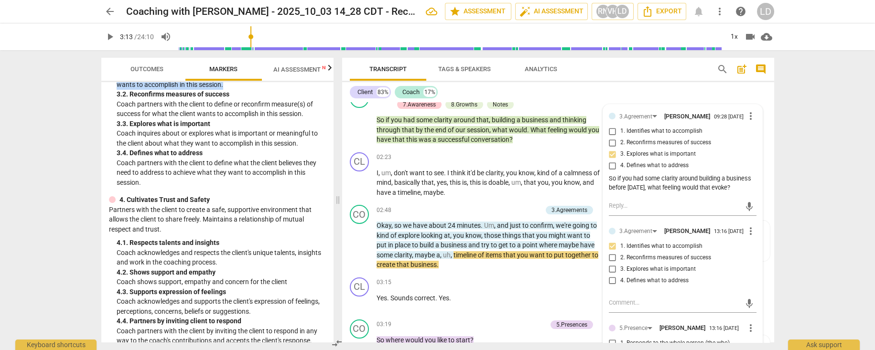
drag, startPoint x: 117, startPoint y: 133, endPoint x: 317, endPoint y: 143, distance: 200.6
click at [317, 89] on p "Coach partners with the client to identify or reconfirm what the client wants t…" at bounding box center [221, 80] width 209 height 20
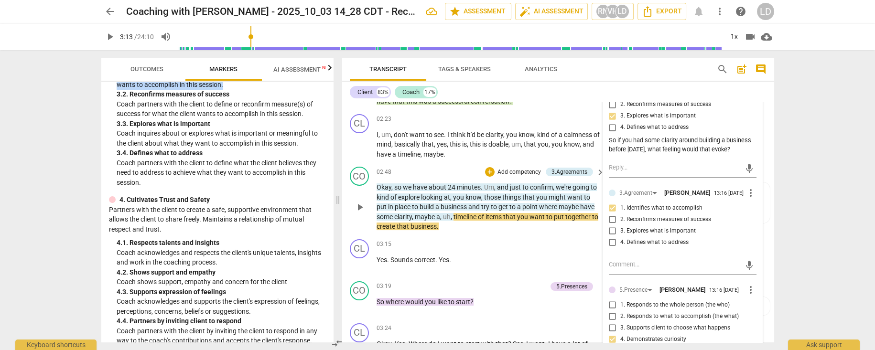
scroll to position [515, 0]
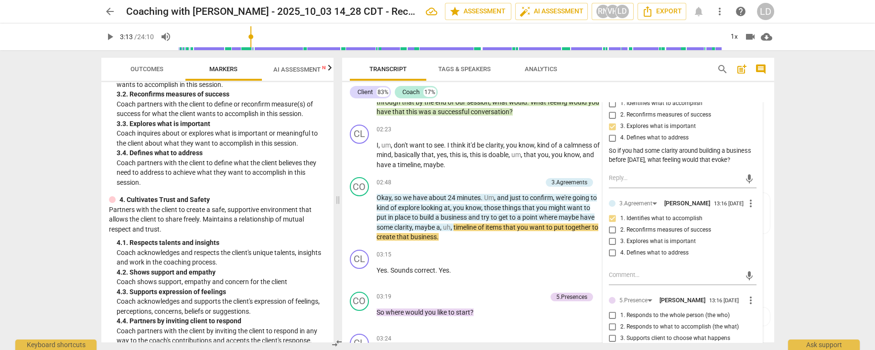
click at [406, 116] on span "that" at bounding box center [399, 112] width 14 height 8
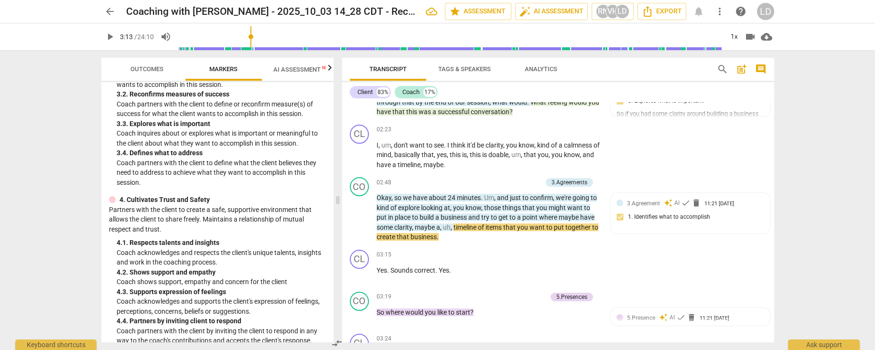
click at [406, 116] on span "that" at bounding box center [399, 112] width 14 height 8
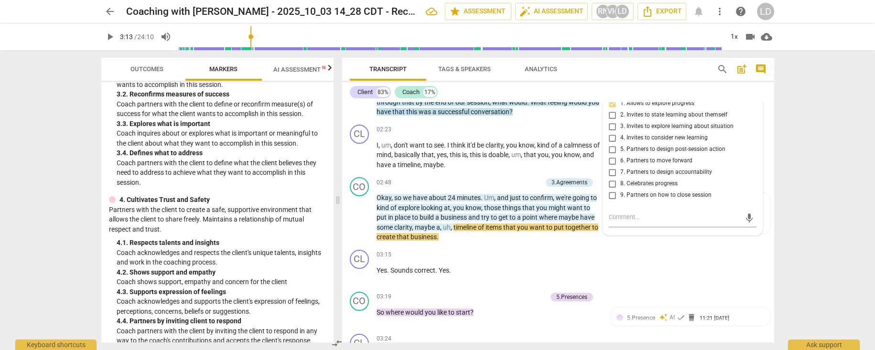
click at [480, 71] on div "3.Agreements" at bounding box center [478, 66] width 36 height 9
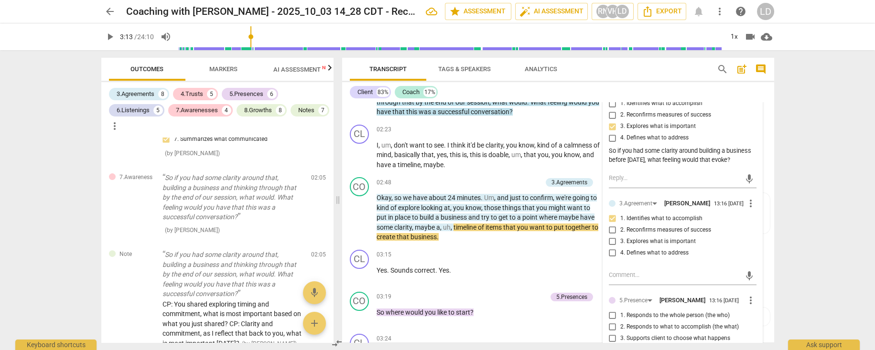
scroll to position [1145, 0]
click at [456, 106] on span "of" at bounding box center [452, 102] width 8 height 8
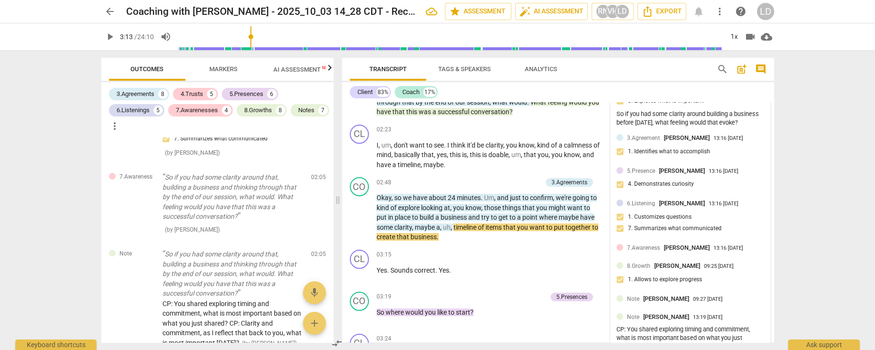
click at [712, 142] on div "13:16 [DATE]" at bounding box center [729, 139] width 30 height 6
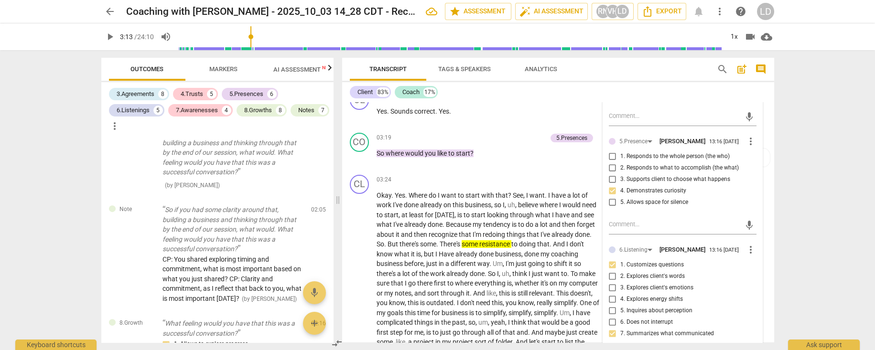
scroll to position [675, 0]
click at [612, 76] on input "2. Reconfirms measures of success" at bounding box center [612, 70] width 15 height 11
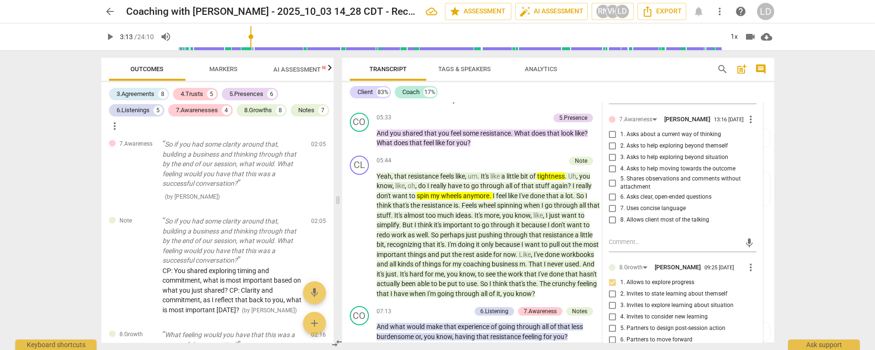
scroll to position [937, 0]
click at [610, 66] on input "6. Does not interrupt" at bounding box center [612, 59] width 15 height 11
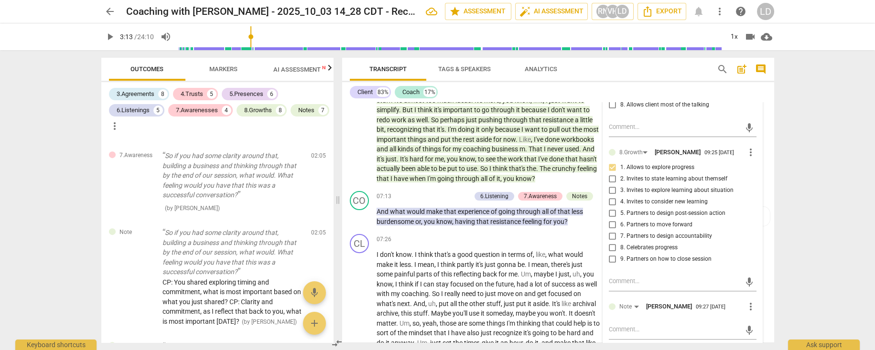
scroll to position [1053, 0]
click at [610, 24] on input "1. Asks about a current way of thinking" at bounding box center [612, 18] width 15 height 11
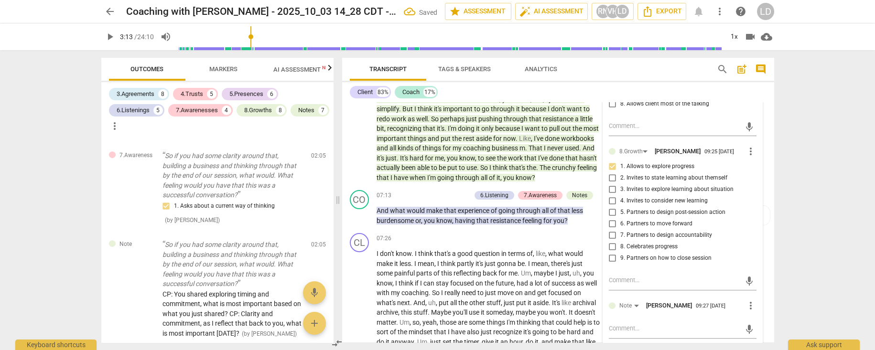
click at [608, 87] on input "6. Asks clear, open-ended questions" at bounding box center [612, 81] width 15 height 11
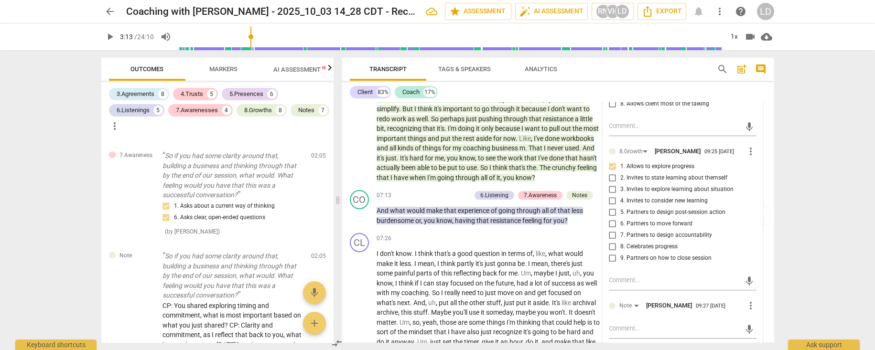
click at [609, 98] on input "7. Uses concise language" at bounding box center [612, 92] width 15 height 11
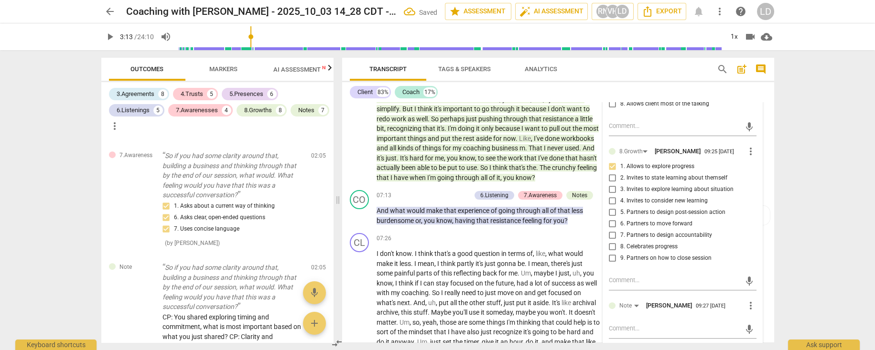
click at [610, 110] on input "8. Allows client most of the talking" at bounding box center [612, 103] width 15 height 11
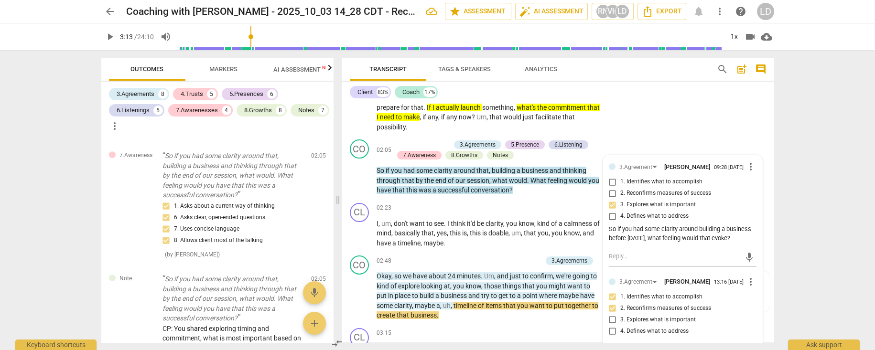
scroll to position [441, 0]
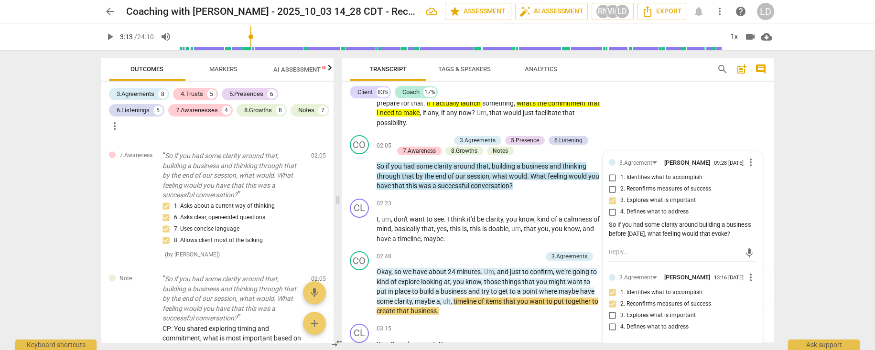
click at [208, 64] on span "Markers" at bounding box center [223, 69] width 51 height 13
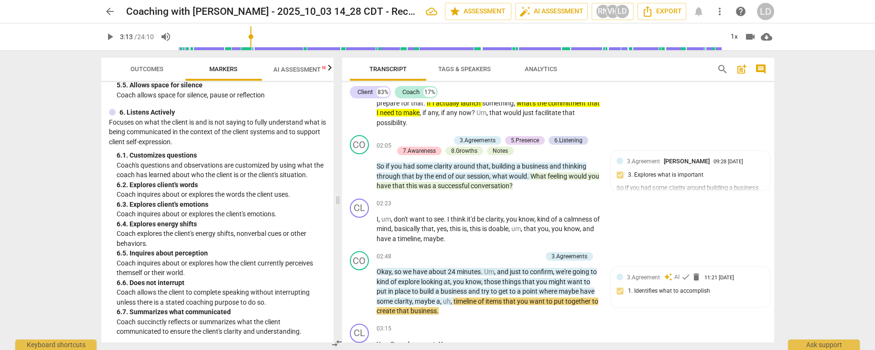
scroll to position [655, 0]
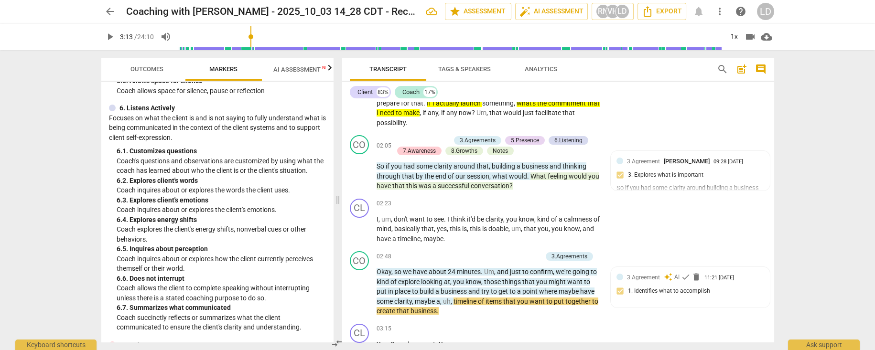
click at [157, 77] on button "Outcomes" at bounding box center [147, 69] width 76 height 23
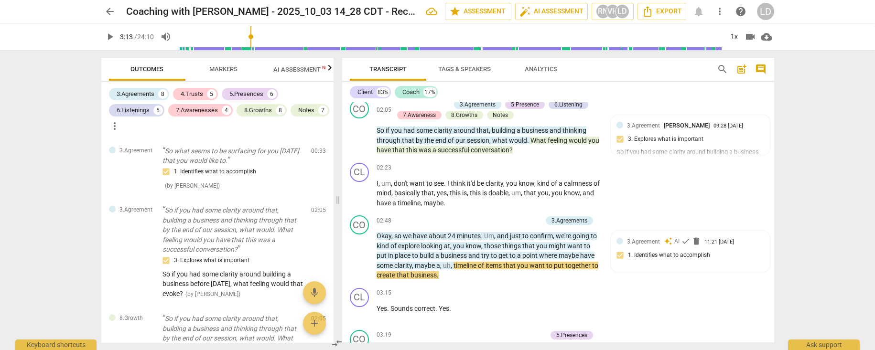
scroll to position [483, 0]
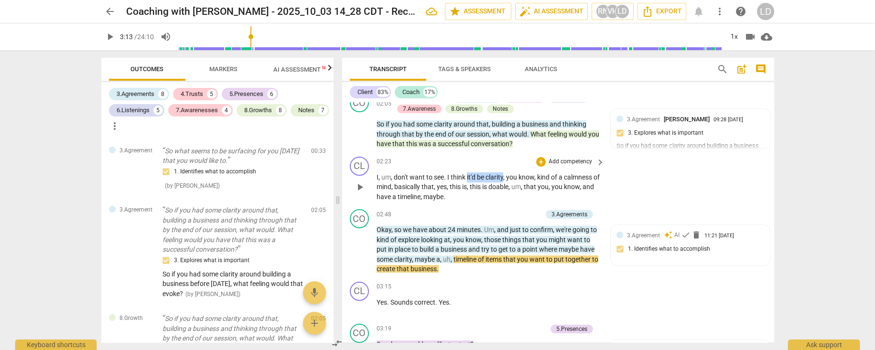
drag, startPoint x: 490, startPoint y: 250, endPoint x: 535, endPoint y: 251, distance: 45.4
click at [535, 202] on p "I , um , don't want to see . I think it'd be clarity , you know , kind of a cal…" at bounding box center [489, 188] width 224 height 30
click at [554, 242] on icon "button" at bounding box center [555, 242] width 3 height 4
drag, startPoint x: 392, startPoint y: 264, endPoint x: 460, endPoint y: 260, distance: 67.6
click at [460, 202] on p "I , um , don't want to see . I think it'd be clarity , you know , kind of a cal…" at bounding box center [489, 188] width 224 height 30
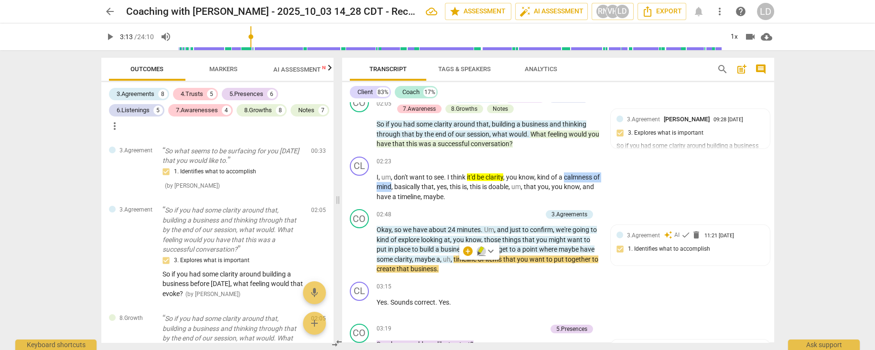
click at [479, 252] on icon "button" at bounding box center [479, 254] width 3 height 4
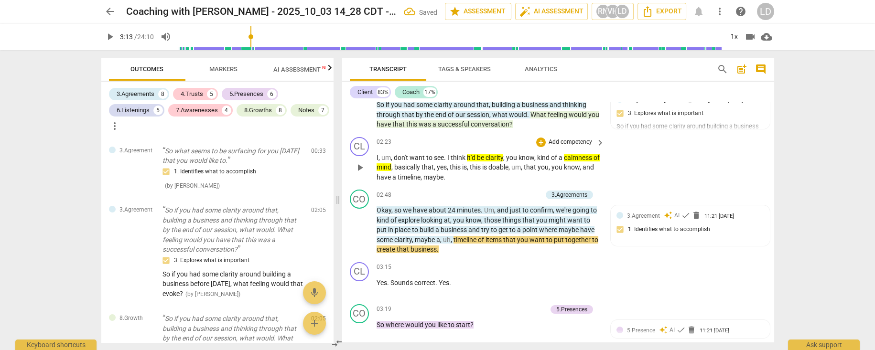
scroll to position [507, 0]
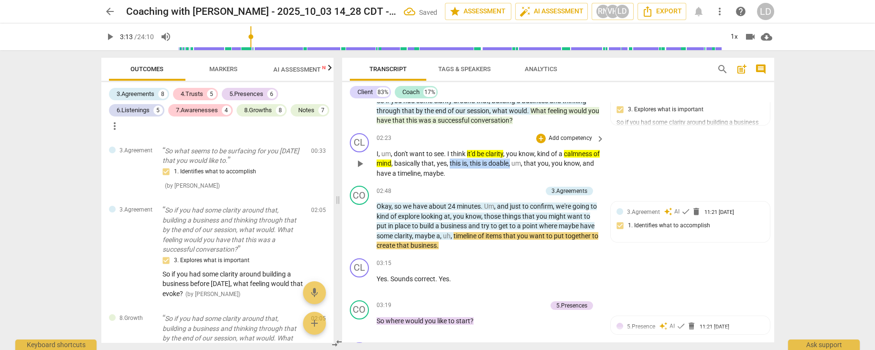
drag, startPoint x: 533, startPoint y: 241, endPoint x: 403, endPoint y: 254, distance: 131.1
click at [403, 179] on p "I , um , don't want to see . I think it'd be clarity , you know , kind of a cal…" at bounding box center [489, 164] width 224 height 30
click at [425, 242] on icon "button" at bounding box center [425, 243] width 3 height 4
drag, startPoint x: 509, startPoint y: 251, endPoint x: 567, endPoint y: 251, distance: 58.3
click at [567, 179] on p "I , um , don't want to see . I think it'd be clarity , you know , kind of a cal…" at bounding box center [489, 164] width 224 height 30
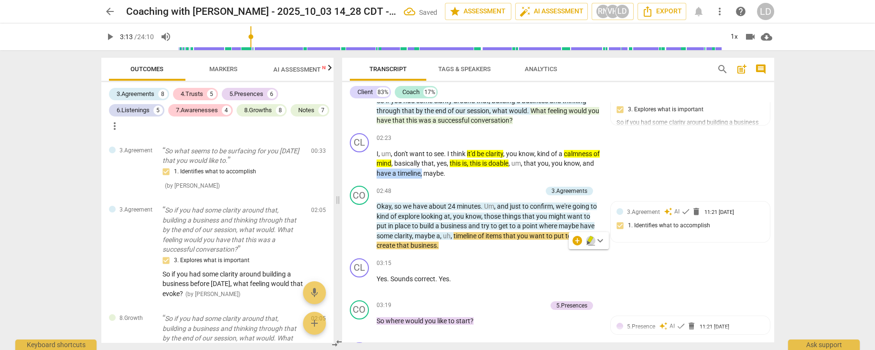
click at [589, 240] on icon "button" at bounding box center [591, 239] width 6 height 7
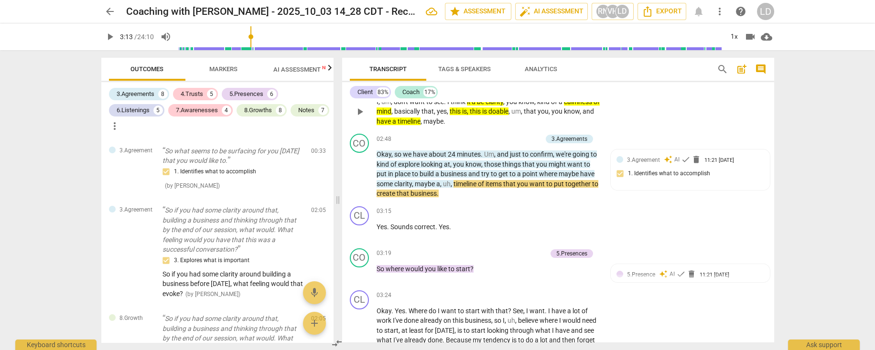
scroll to position [559, 0]
click at [490, 143] on div "+" at bounding box center [490, 139] width 10 height 10
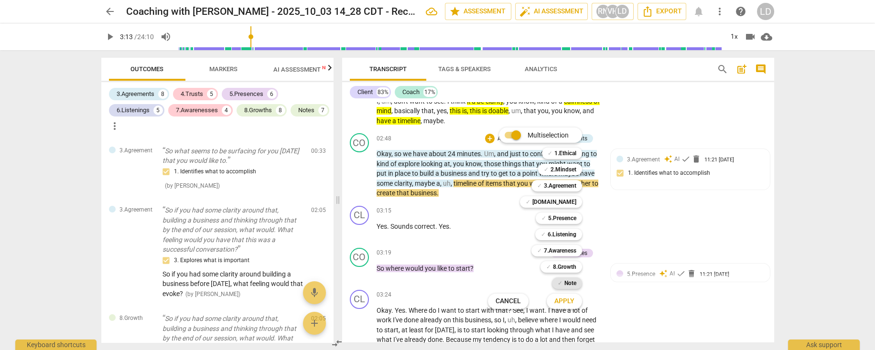
click at [563, 252] on span "✓" at bounding box center [560, 283] width 5 height 11
click at [571, 252] on button "Apply" at bounding box center [564, 301] width 35 height 17
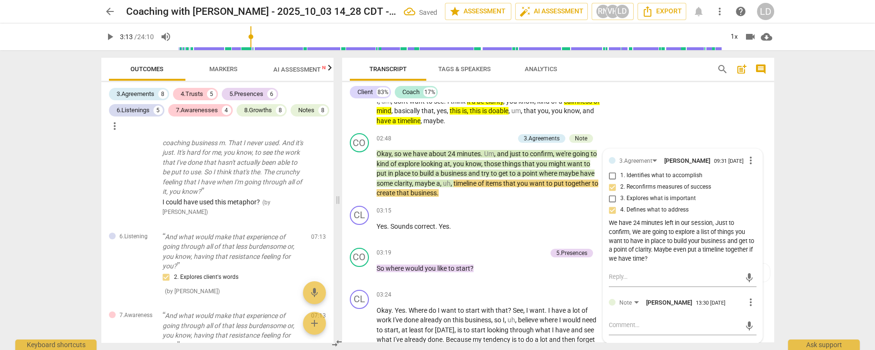
scroll to position [2221, 0]
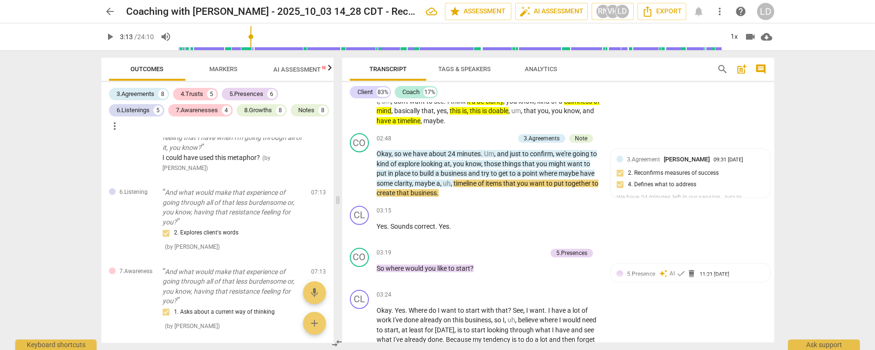
scroll to position [22, 0]
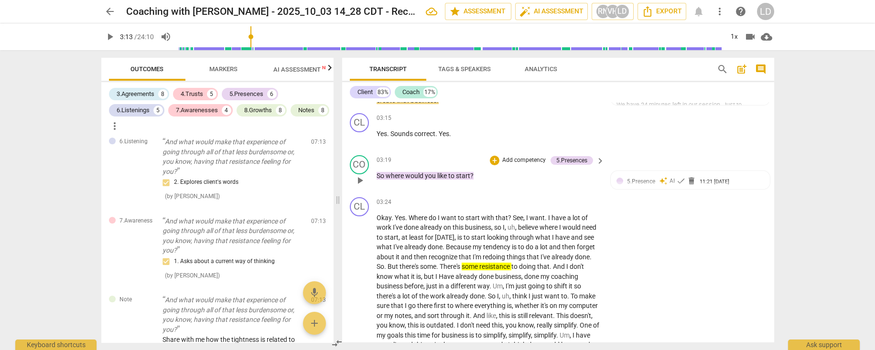
scroll to position [655, 0]
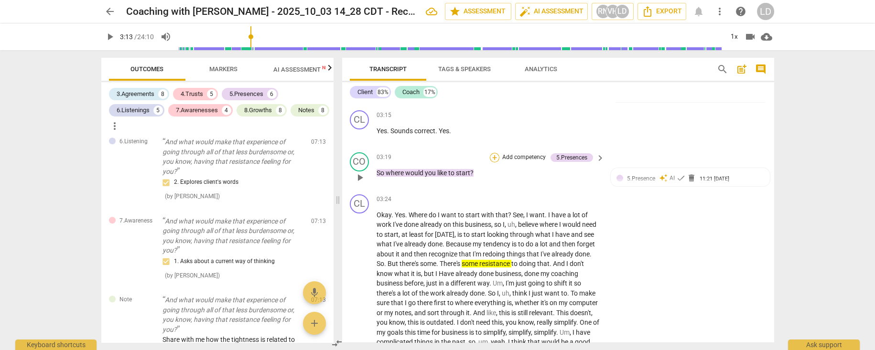
click at [495, 163] on div "+" at bounding box center [495, 158] width 10 height 10
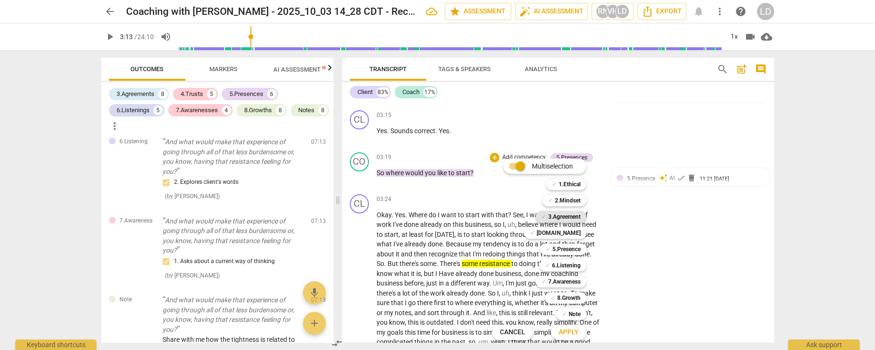
click at [570, 220] on b "3.Agreement" at bounding box center [564, 216] width 33 height 11
click at [575, 232] on b "[DOMAIN_NAME]" at bounding box center [559, 233] width 44 height 11
click at [576, 252] on b "5.Presence" at bounding box center [567, 249] width 28 height 11
click at [578, 252] on button "Apply" at bounding box center [568, 332] width 35 height 17
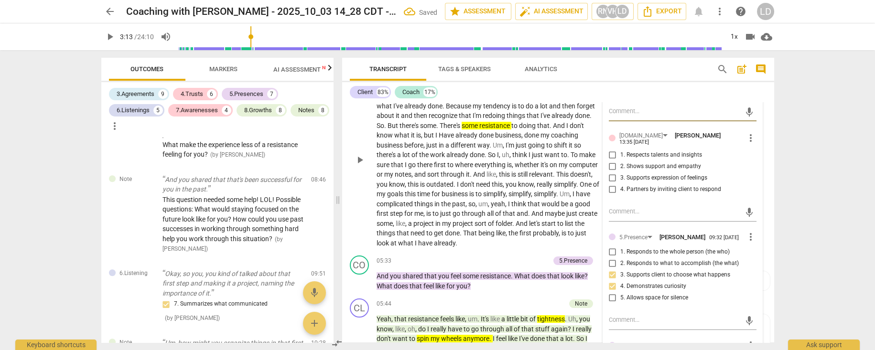
scroll to position [2748, 0]
click at [650, 94] on span "4. Defines what to address" at bounding box center [654, 89] width 68 height 9
click at [620, 95] on input "4. Defines what to address" at bounding box center [612, 89] width 15 height 11
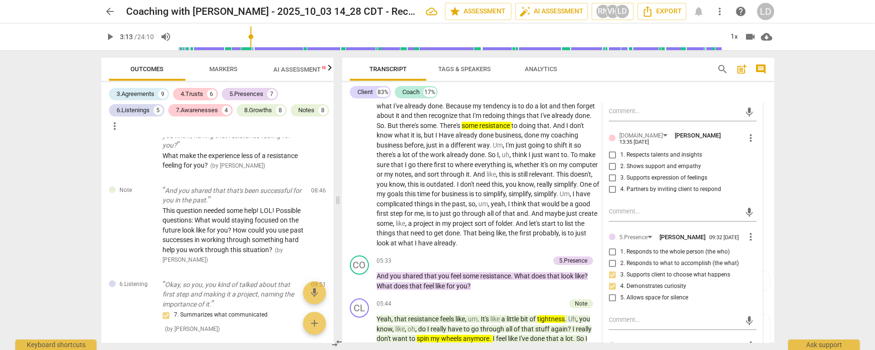
click at [609, 184] on input "3. Supports expression of feelings" at bounding box center [612, 178] width 15 height 11
click at [610, 196] on input "4. Partners by inviting client to respond" at bounding box center [612, 189] width 15 height 11
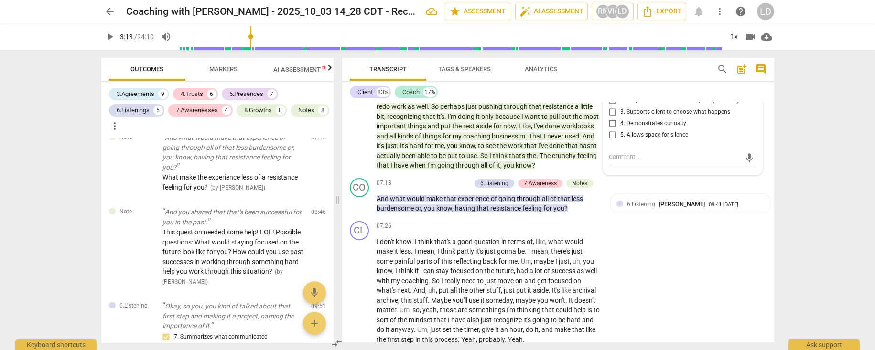
scroll to position [1069, 0]
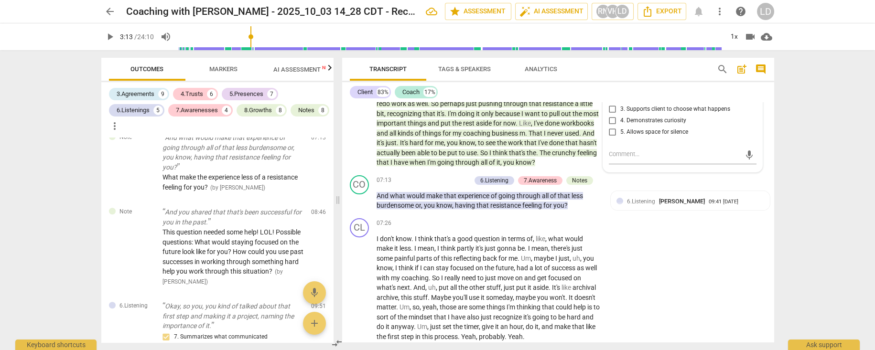
click at [610, 104] on input "2. Responds to what to accomplish (the what)" at bounding box center [612, 97] width 15 height 11
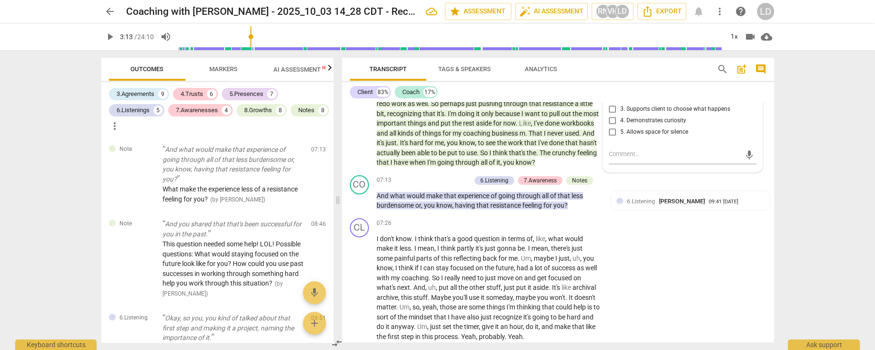
click at [609, 115] on input "3. Supports client to choose what happens" at bounding box center [612, 109] width 15 height 11
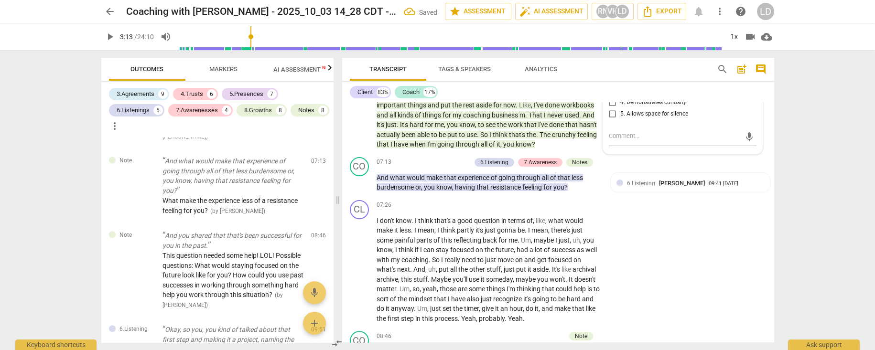
scroll to position [1090, 0]
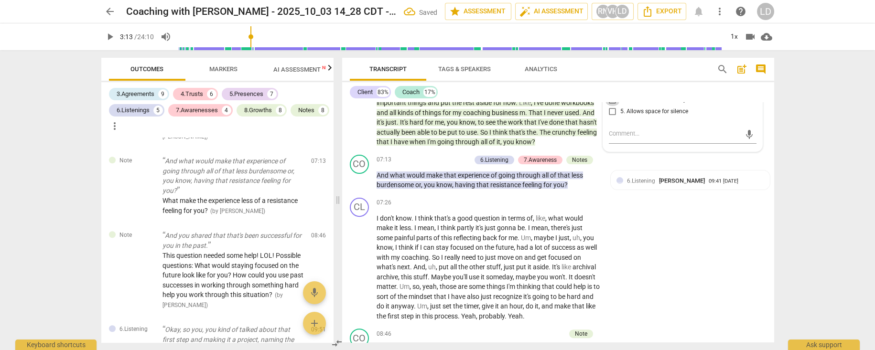
click at [610, 106] on input "4. Demonstrates curiosity" at bounding box center [612, 100] width 15 height 11
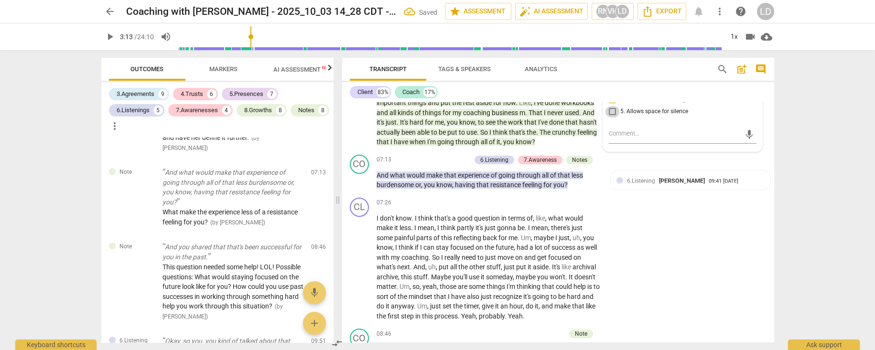
click at [608, 118] on input "5. Allows space for silence" at bounding box center [612, 111] width 15 height 11
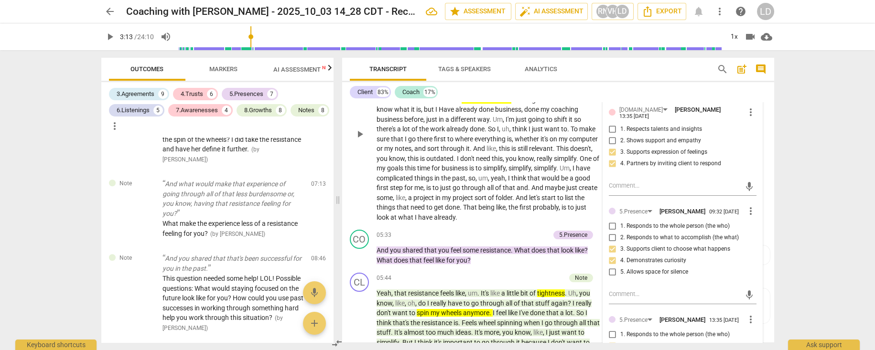
scroll to position [807, 0]
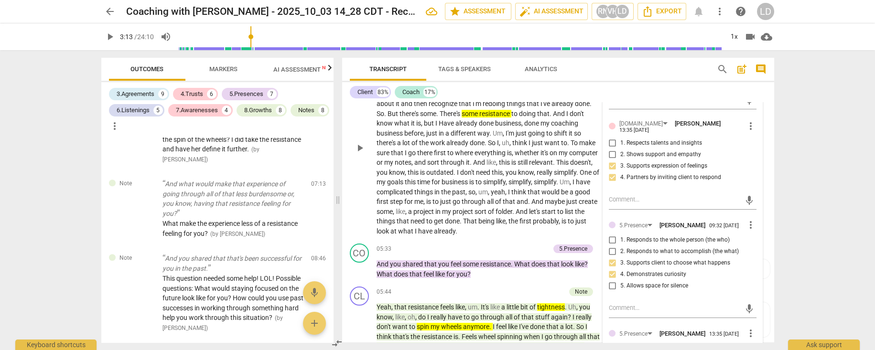
click at [573, 68] on span "lot" at bounding box center [577, 65] width 9 height 8
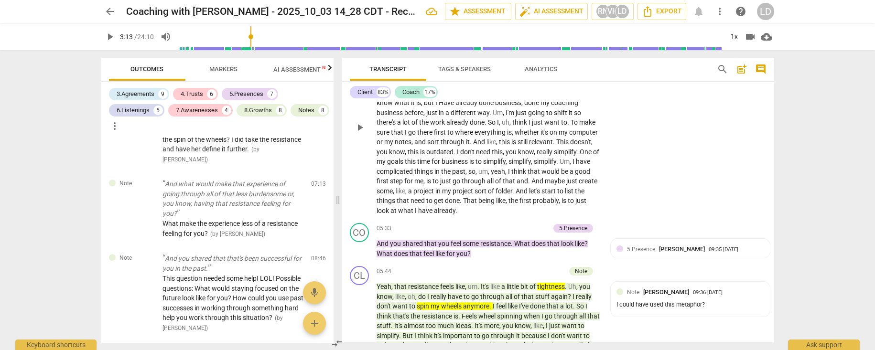
scroll to position [828, 0]
click at [359, 132] on span "play_arrow" at bounding box center [359, 126] width 11 height 11
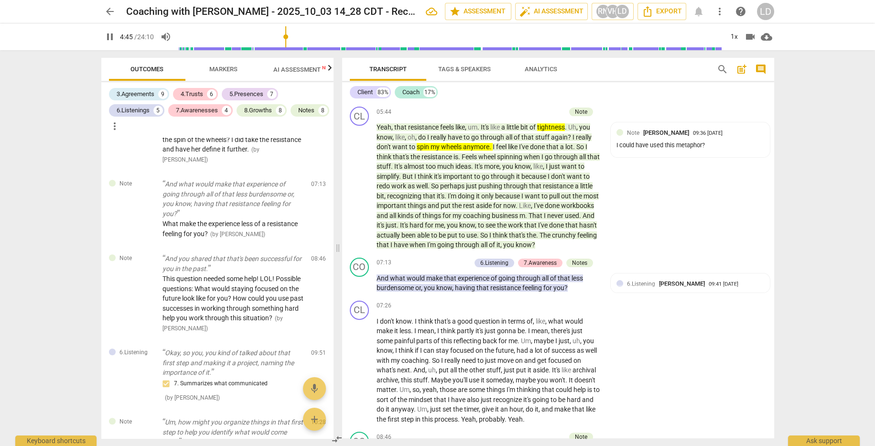
scroll to position [994, 0]
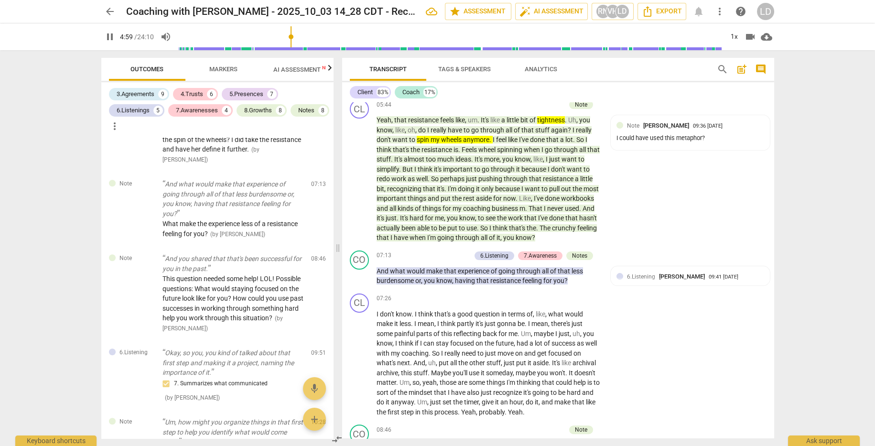
drag, startPoint x: 408, startPoint y: 163, endPoint x: 471, endPoint y: 180, distance: 65.3
click at [492, 166] on icon "button" at bounding box center [493, 165] width 10 height 11
drag, startPoint x: 377, startPoint y: 214, endPoint x: 578, endPoint y: 213, distance: 200.8
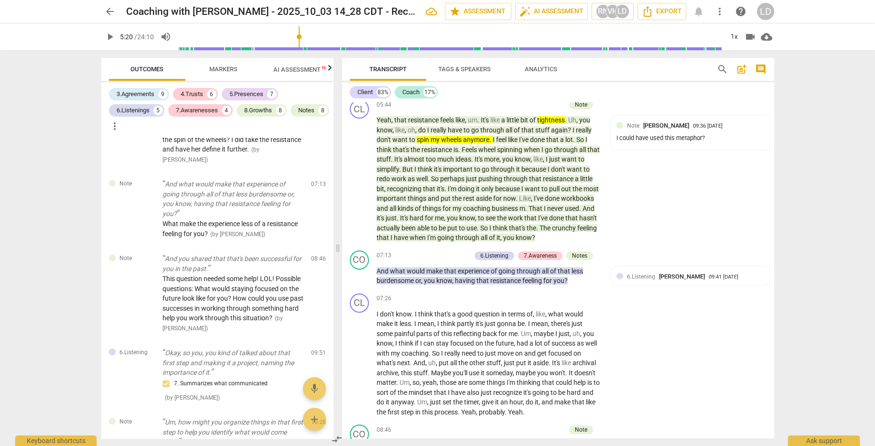
click at [599, 203] on icon "button" at bounding box center [599, 204] width 3 height 4
drag, startPoint x: 483, startPoint y: 275, endPoint x: 546, endPoint y: 277, distance: 63.1
click at [546, 92] on p "And you shared that you feel some resistance . What does that look like ? What …" at bounding box center [489, 82] width 224 height 20
click at [564, 252] on icon "button" at bounding box center [565, 264] width 3 height 4
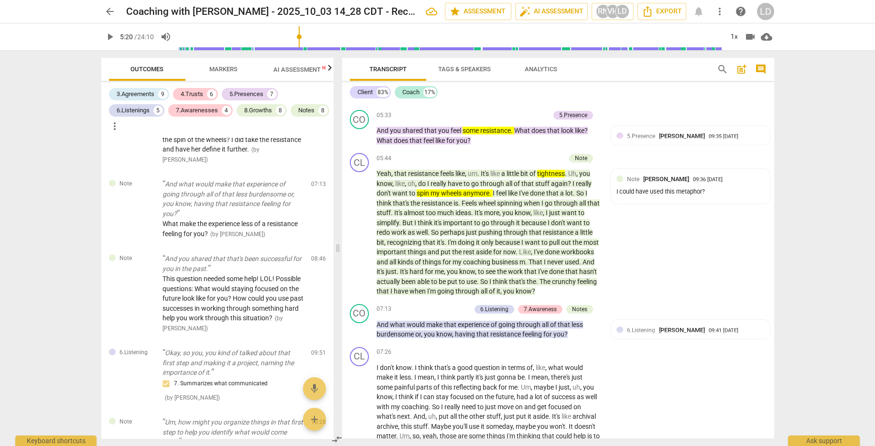
scroll to position [942, 0]
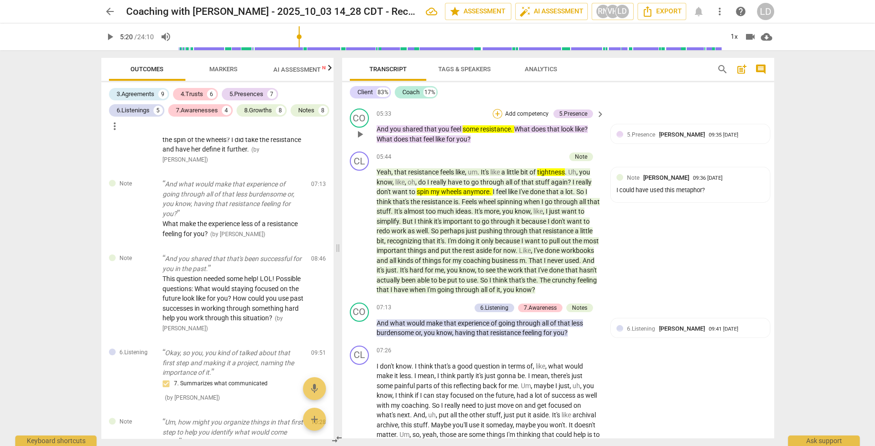
click at [498, 119] on div "+" at bounding box center [498, 114] width 10 height 10
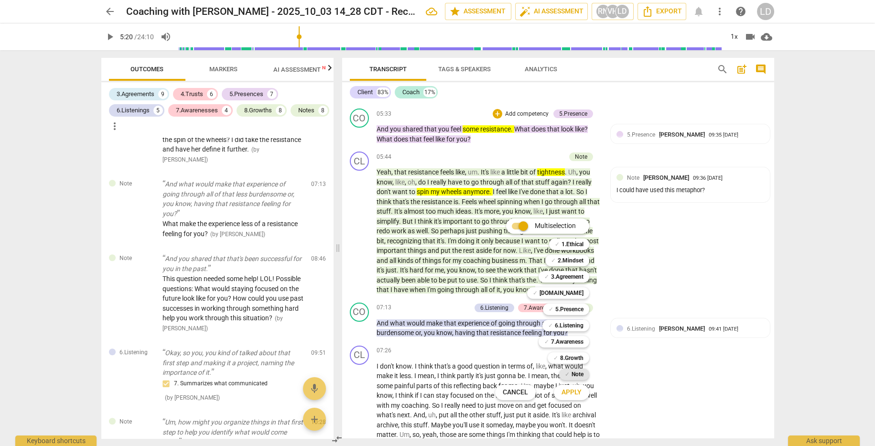
click at [583, 252] on b "Note" at bounding box center [578, 374] width 12 height 11
click at [582, 252] on span "Apply" at bounding box center [572, 393] width 20 height 10
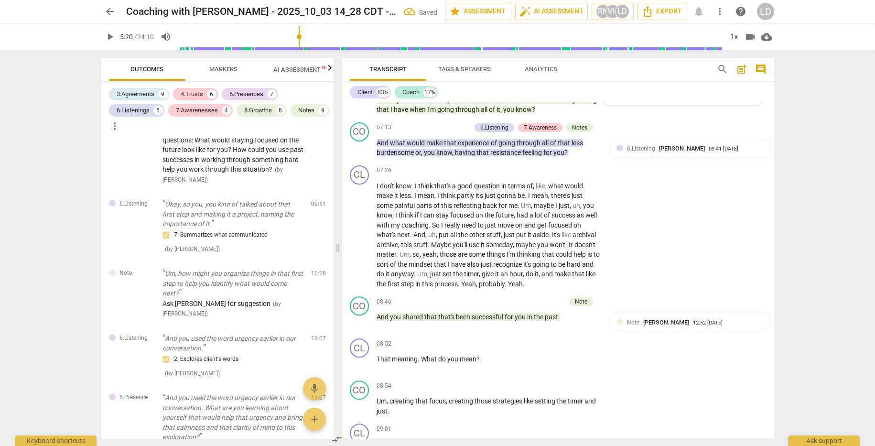
scroll to position [2958, 0]
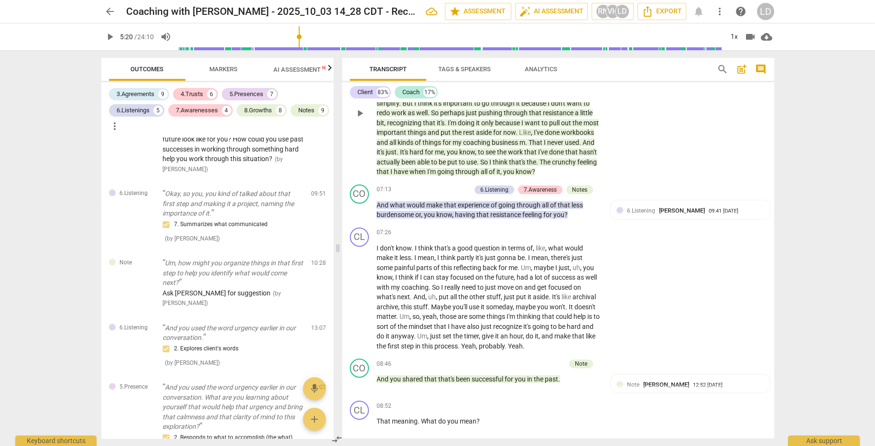
scroll to position [1059, 0]
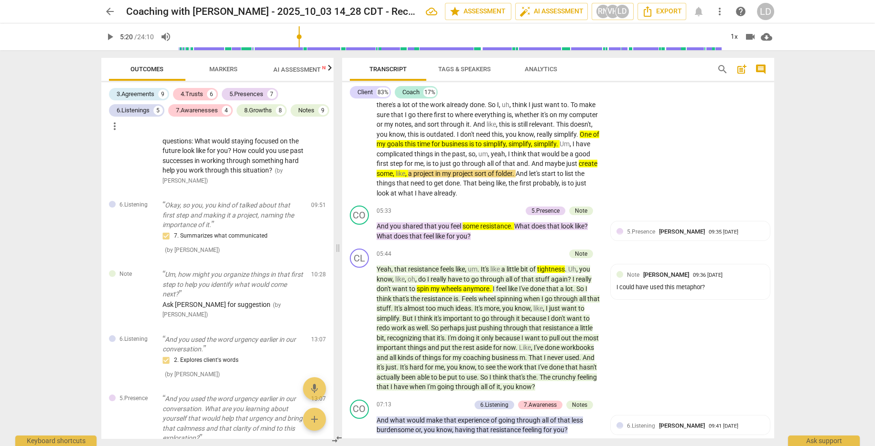
scroll to position [22, 0]
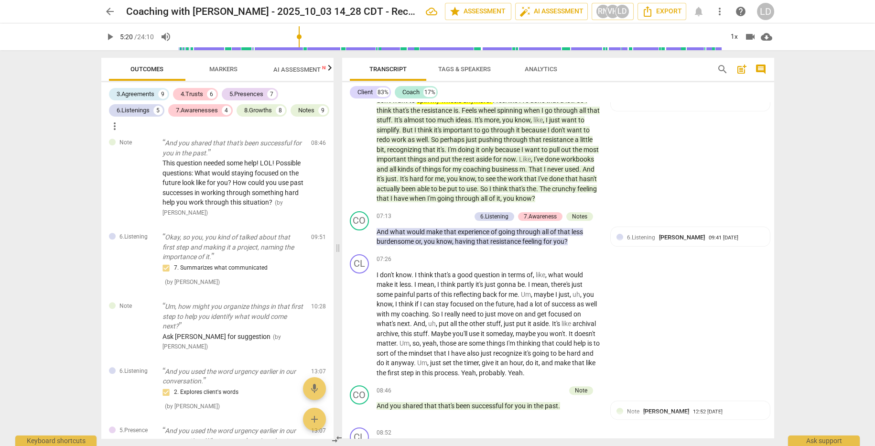
scroll to position [1049, 0]
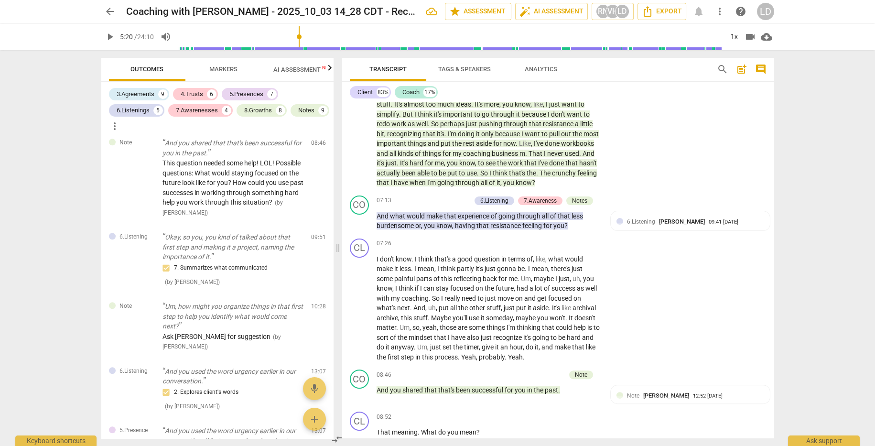
drag, startPoint x: 553, startPoint y: 235, endPoint x: 552, endPoint y: 222, distance: 12.9
click at [552, 37] on p "And you shared that you feel some resistance . What does that look like ? What …" at bounding box center [489, 27] width 224 height 20
click at [424, 36] on span "that" at bounding box center [417, 32] width 14 height 8
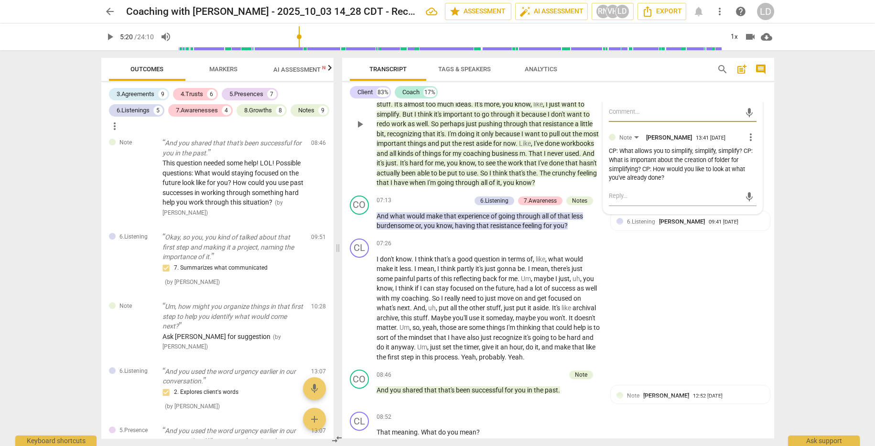
click at [448, 79] on span "really" at bounding box center [439, 75] width 17 height 8
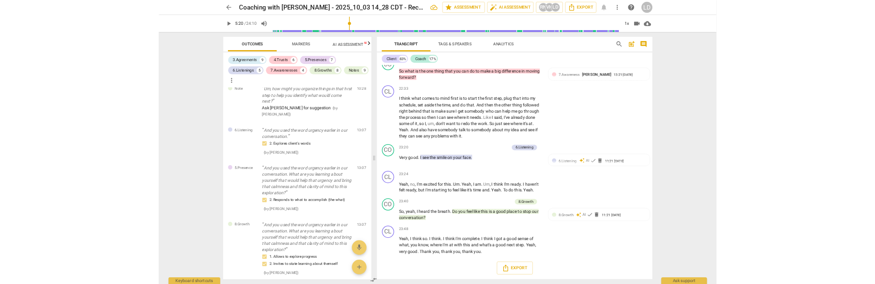
scroll to position [3561, 0]
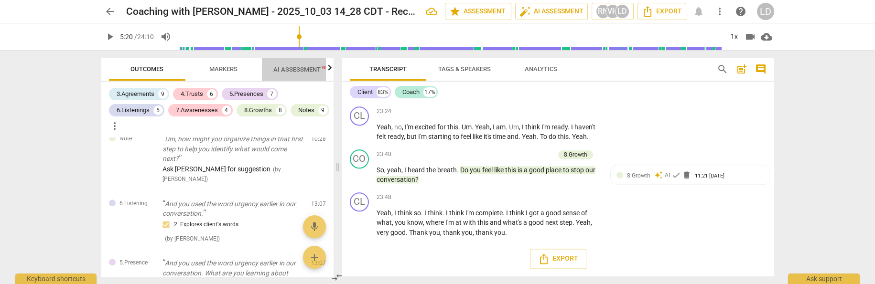
click at [293, 72] on span "AI Assessment New" at bounding box center [302, 69] width 59 height 7
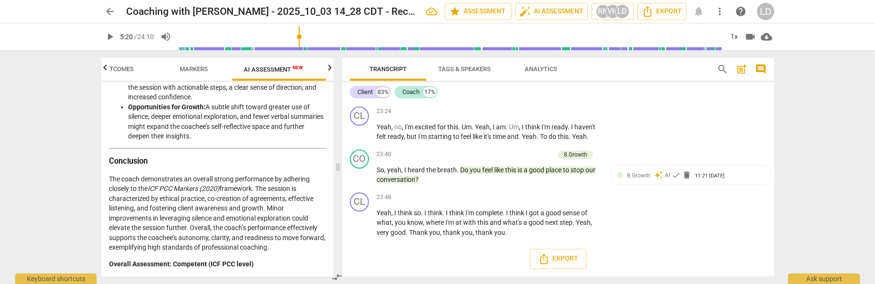
scroll to position [3239, 0]
